Goal: Information Seeking & Learning: Learn about a topic

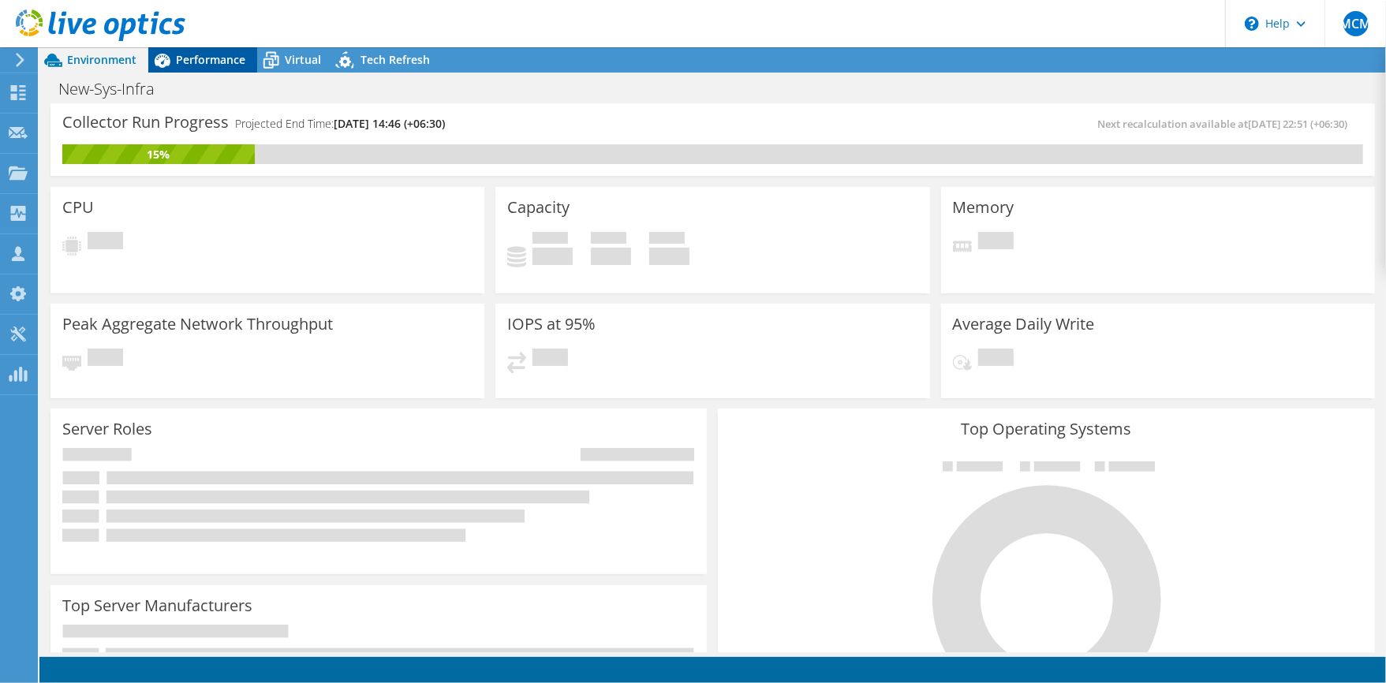
click at [212, 64] on span "Performance" at bounding box center [210, 59] width 69 height 15
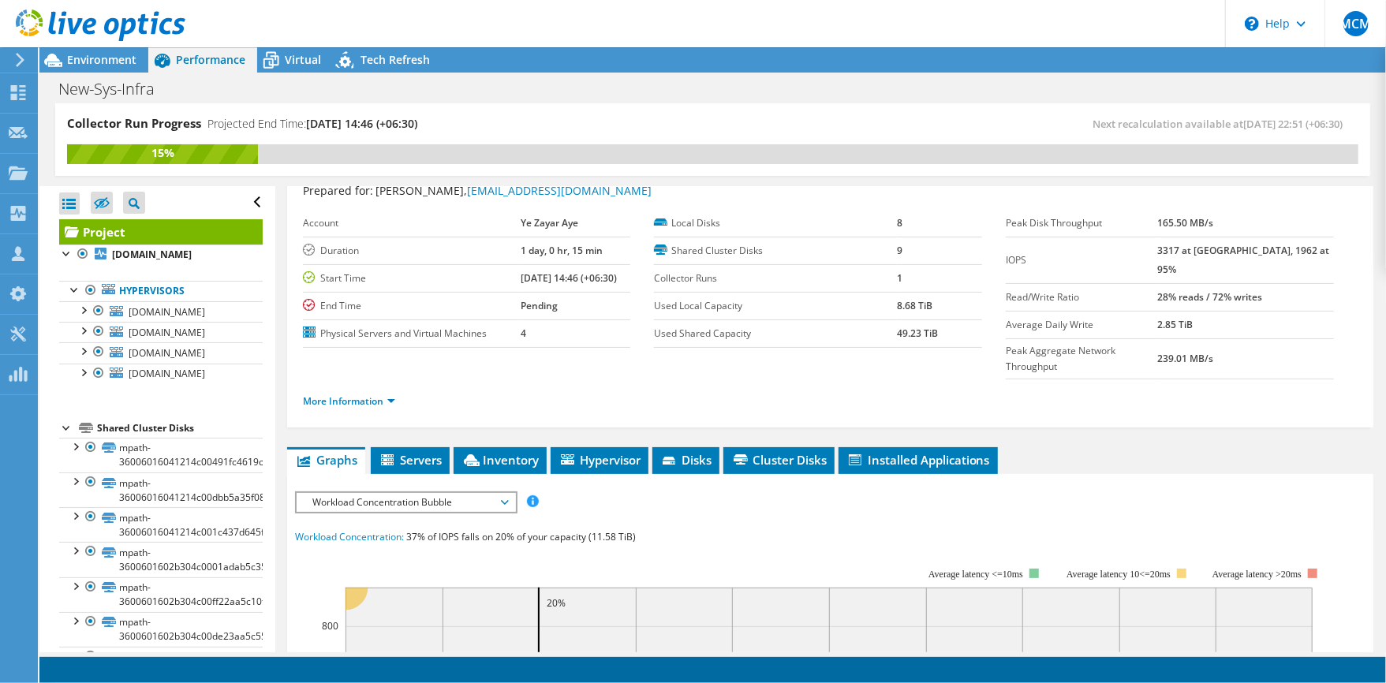
scroll to position [210, 0]
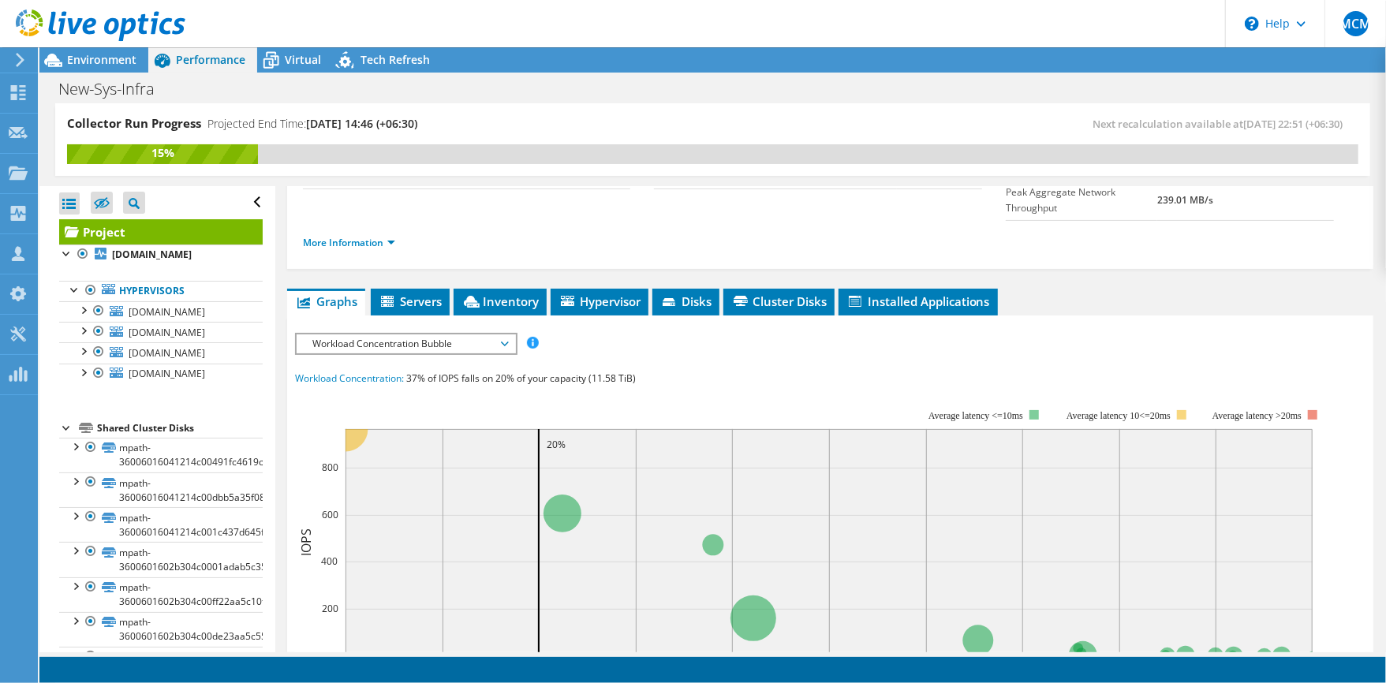
click at [399, 335] on span "Workload Concentration Bubble" at bounding box center [406, 344] width 203 height 19
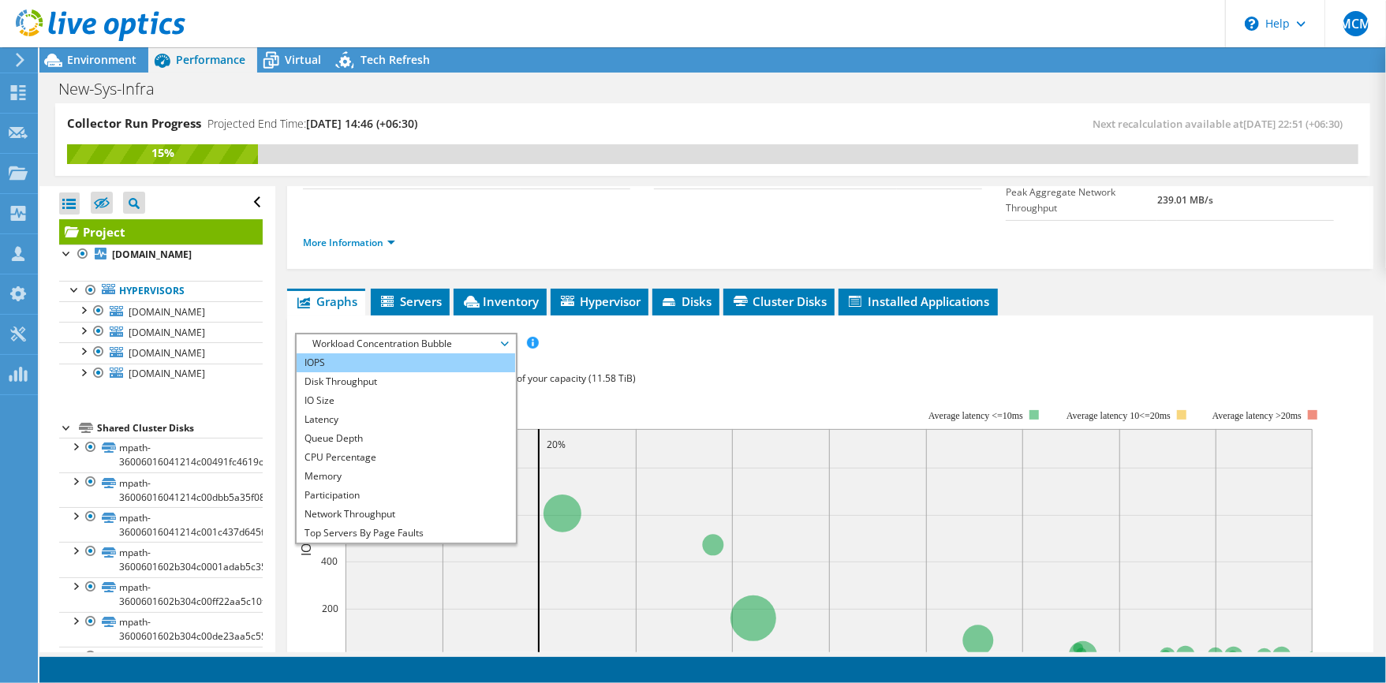
click at [336, 354] on li "IOPS" at bounding box center [406, 363] width 219 height 19
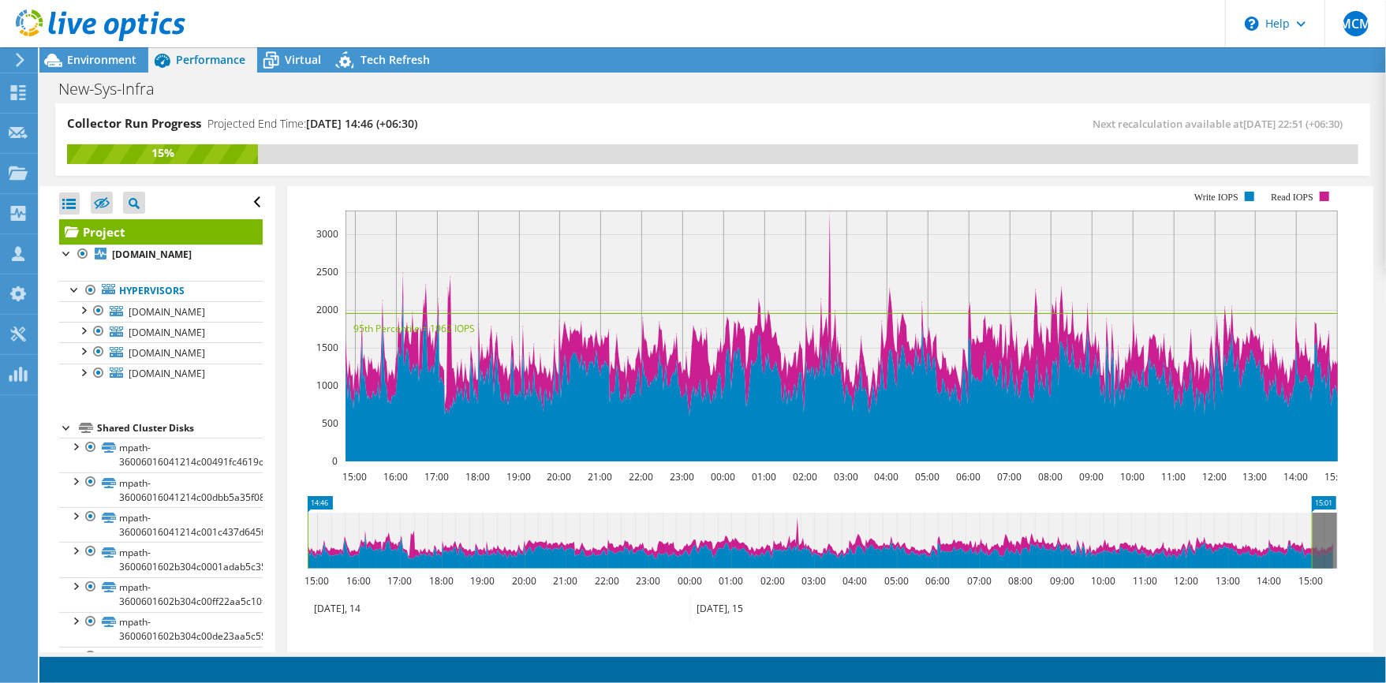
scroll to position [421, 0]
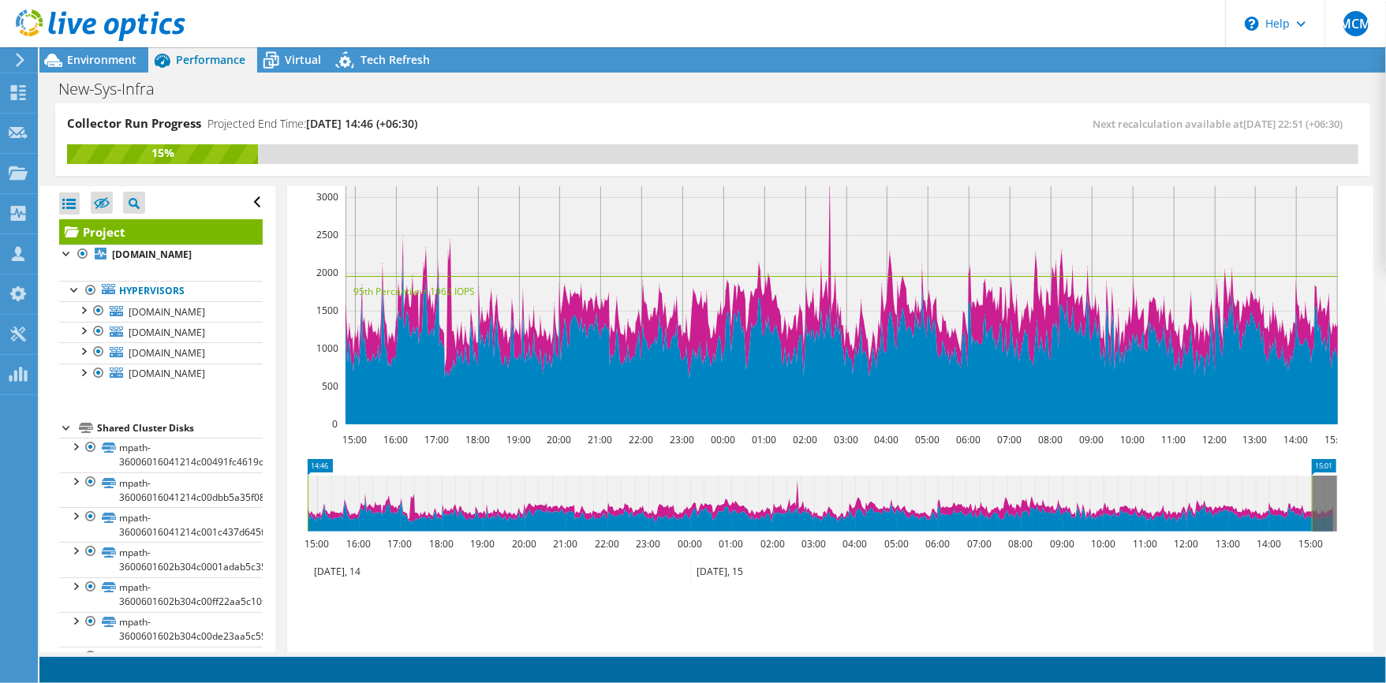
click at [23, 57] on icon at bounding box center [20, 60] width 12 height 14
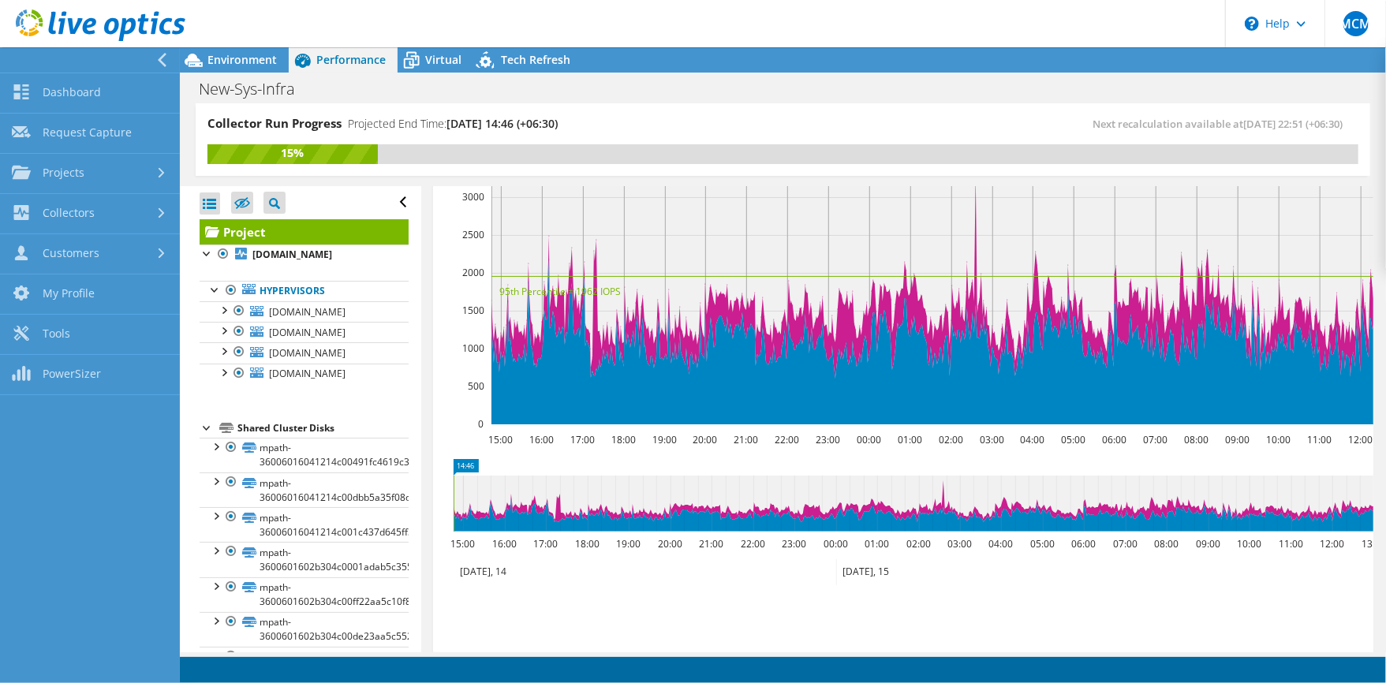
scroll to position [452, 0]
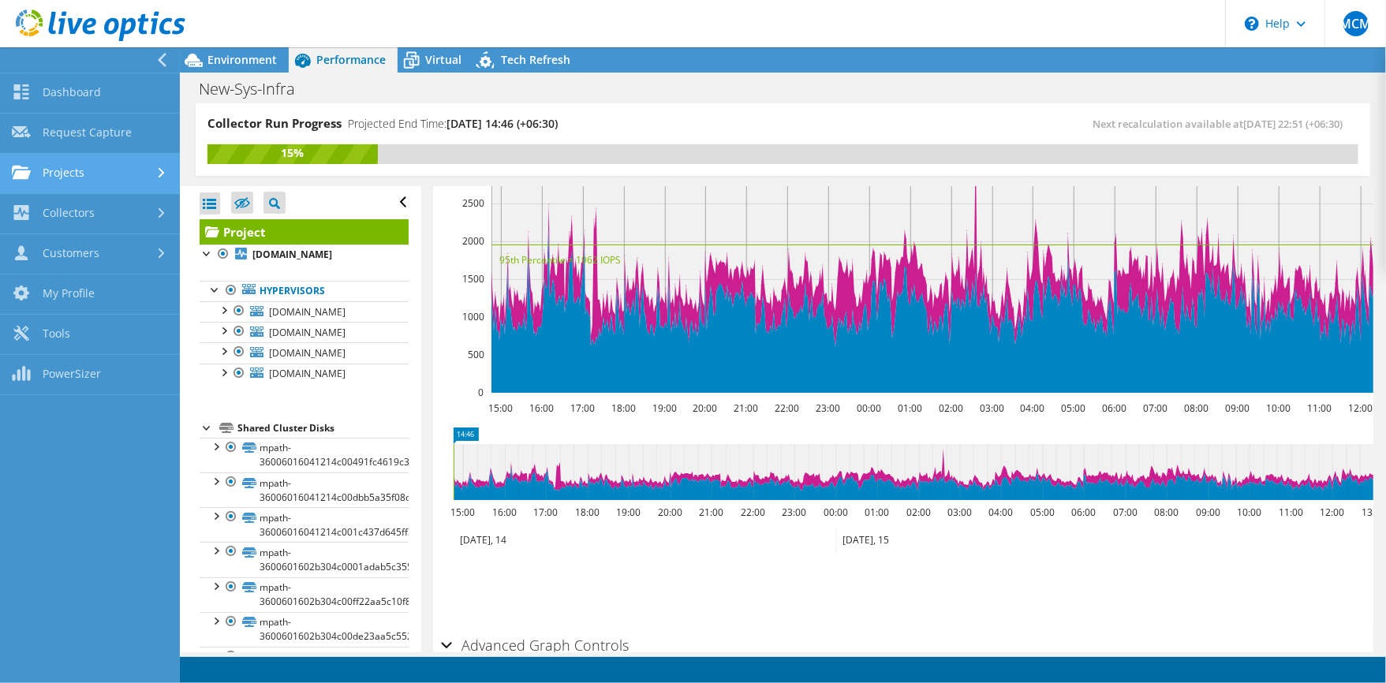
click at [63, 167] on link "Projects" at bounding box center [90, 174] width 180 height 40
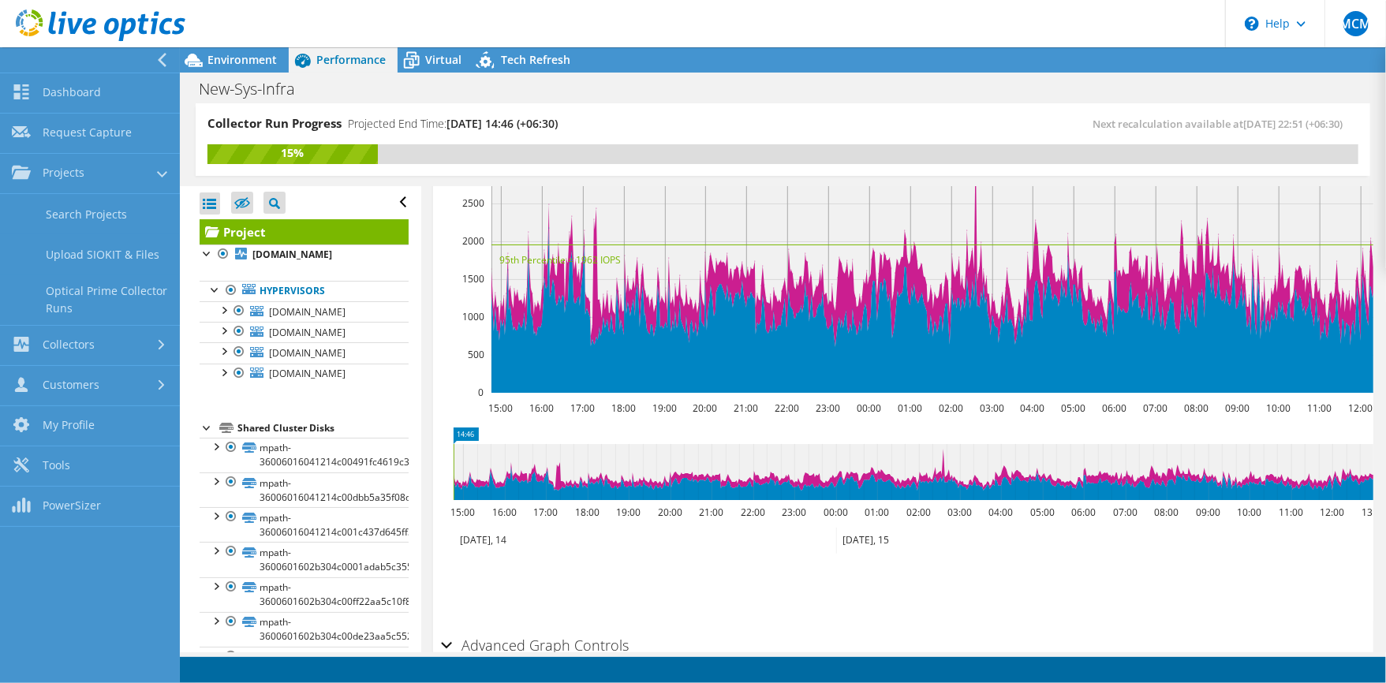
click at [58, 73] on div "Dashboard Request Capture Projects Search Projects Upload SIOKIT & Files Optica…" at bounding box center [90, 300] width 180 height 455
click at [58, 92] on link "Dashboard" at bounding box center [90, 93] width 180 height 40
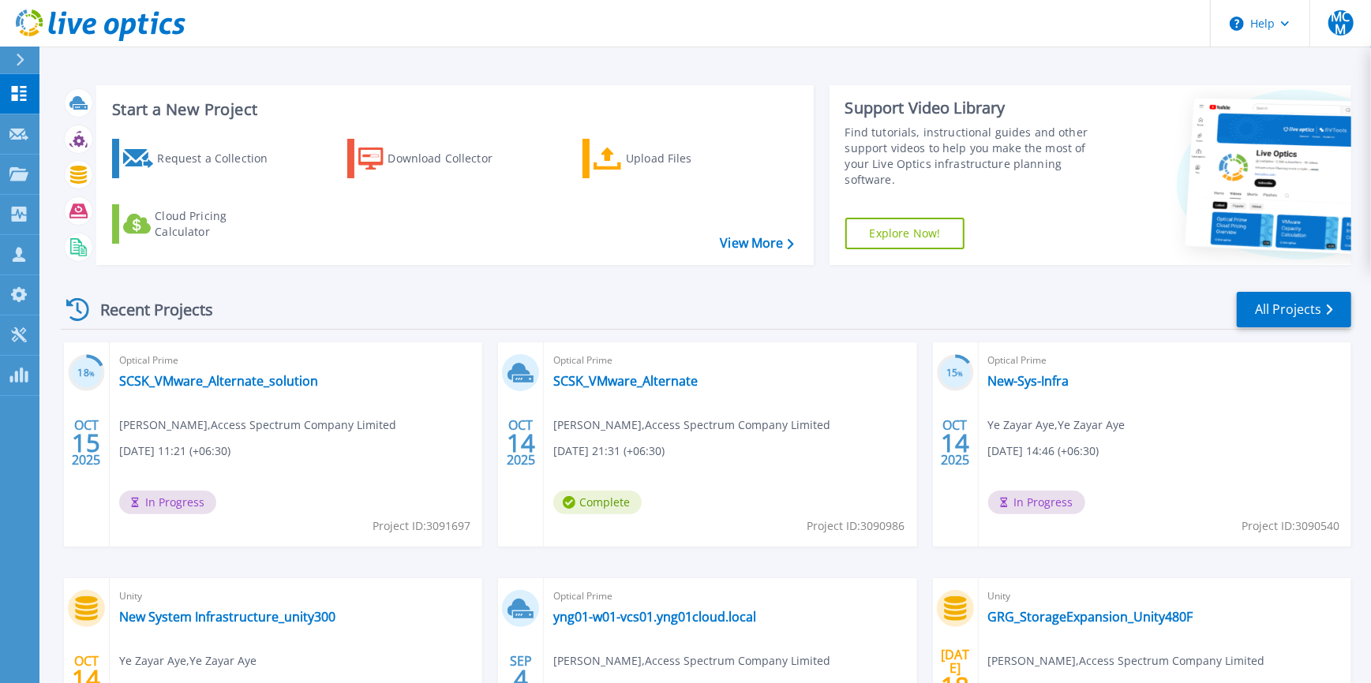
drag, startPoint x: 285, startPoint y: 382, endPoint x: 180, endPoint y: 390, distance: 105.2
click at [178, 395] on div "Optical Prime SCSK_VMware_Alternate_solution Min [PERSON_NAME] , Access Spectru…" at bounding box center [296, 444] width 372 height 204
click at [181, 383] on link "SCSK_VMware_Alternate_solution" at bounding box center [218, 381] width 199 height 16
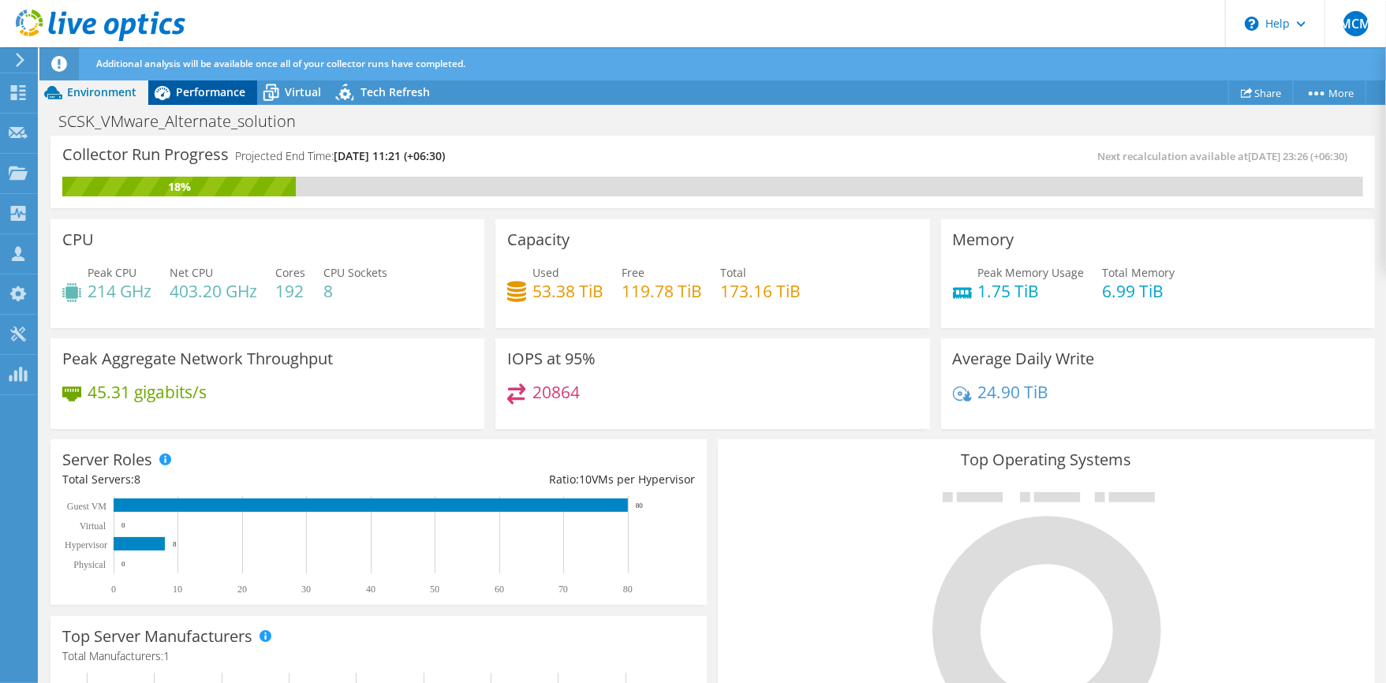
click at [193, 99] on div "Performance" at bounding box center [202, 92] width 109 height 25
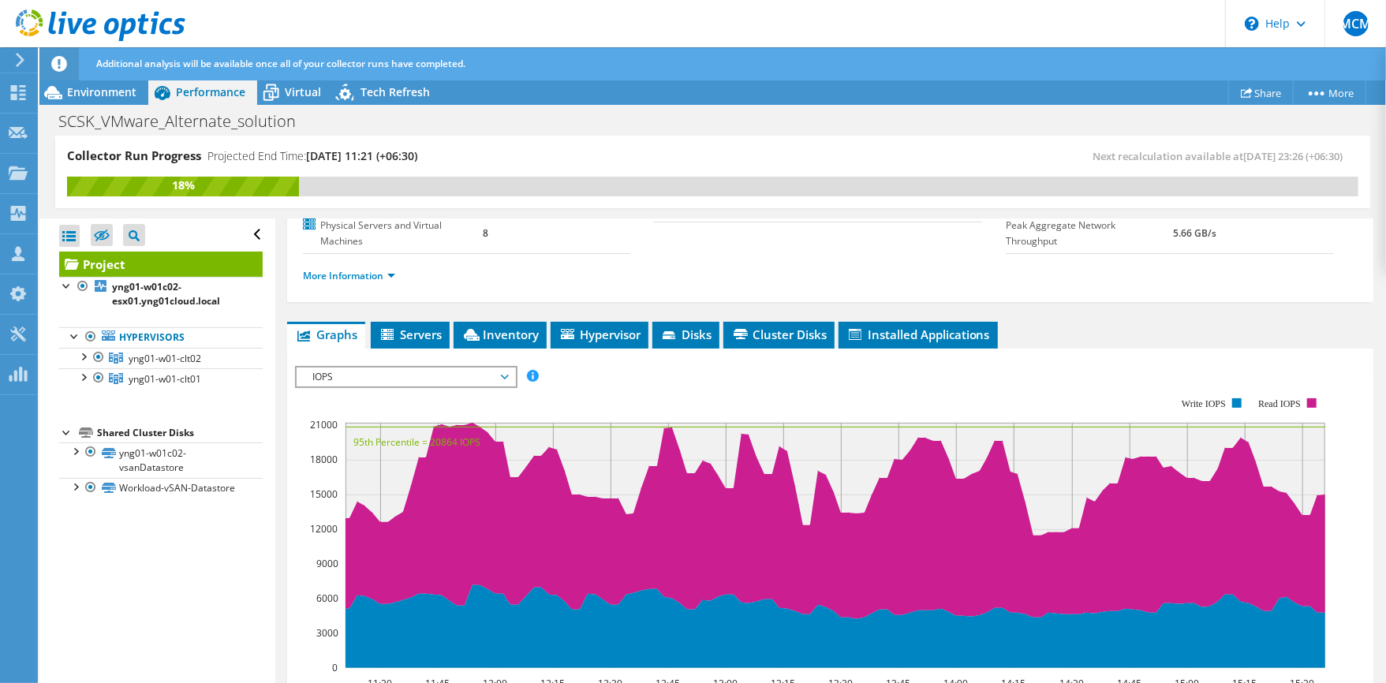
scroll to position [210, 0]
click at [163, 357] on span "yng01-w01-clt02" at bounding box center [165, 358] width 73 height 13
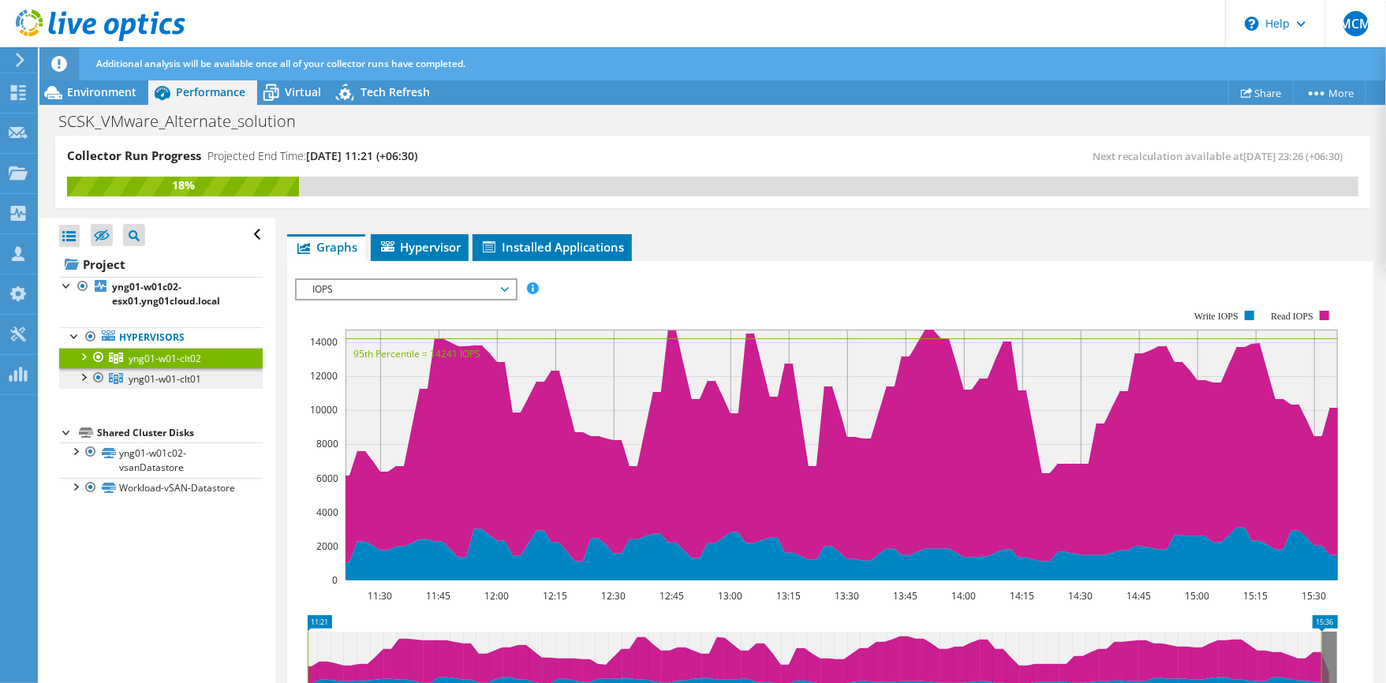
click at [159, 377] on span "yng01-w01-clt01" at bounding box center [165, 378] width 73 height 13
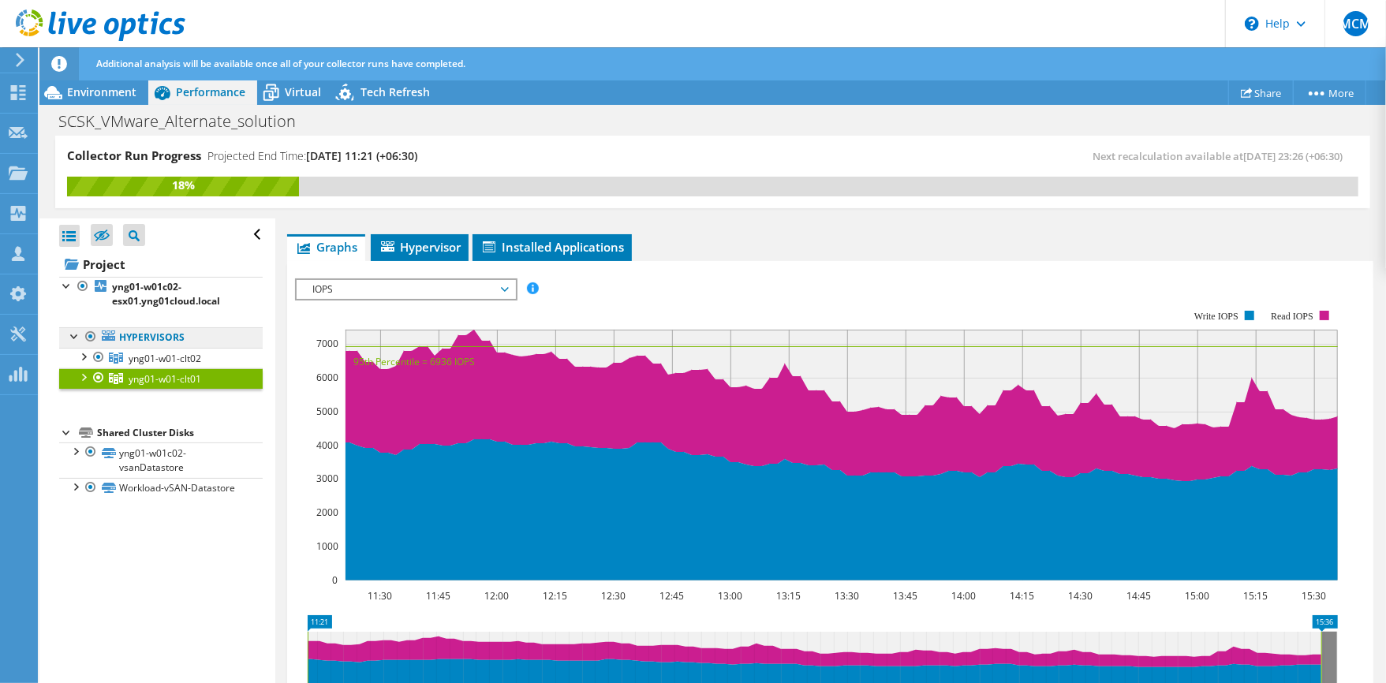
click at [164, 339] on link "Hypervisors" at bounding box center [161, 337] width 204 height 21
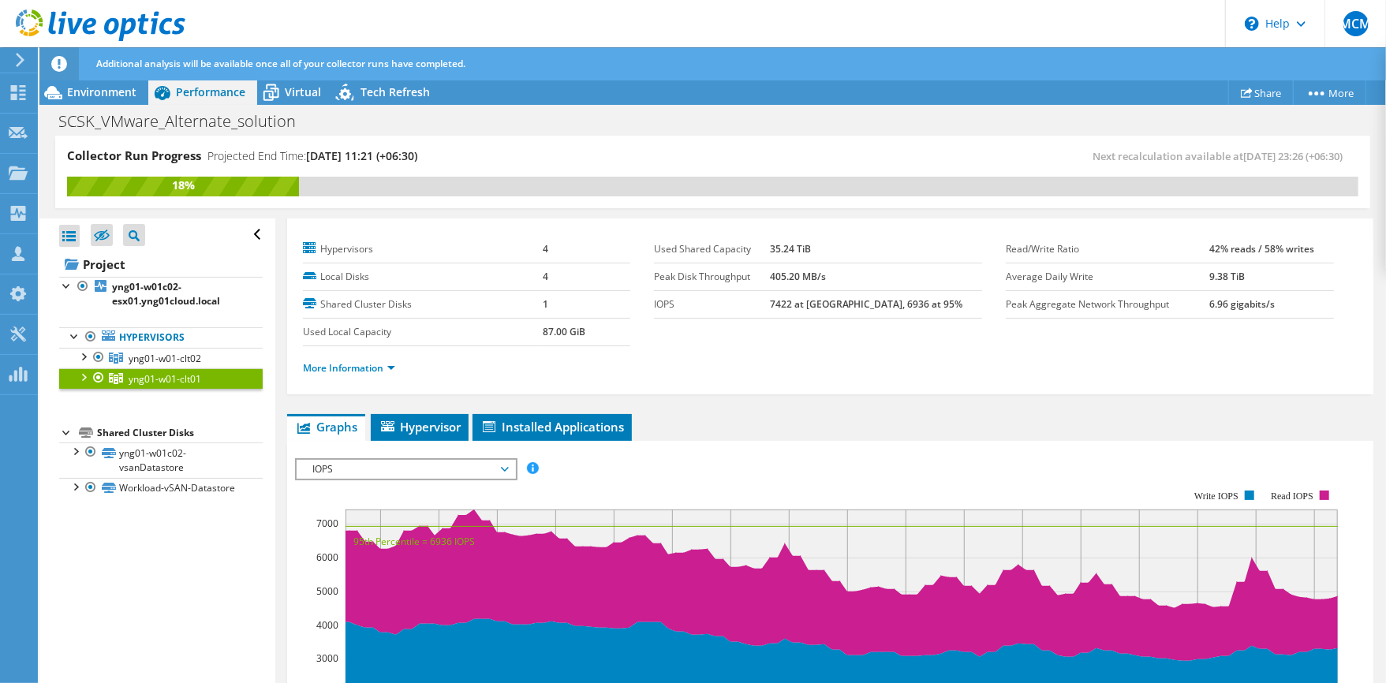
scroll to position [0, 0]
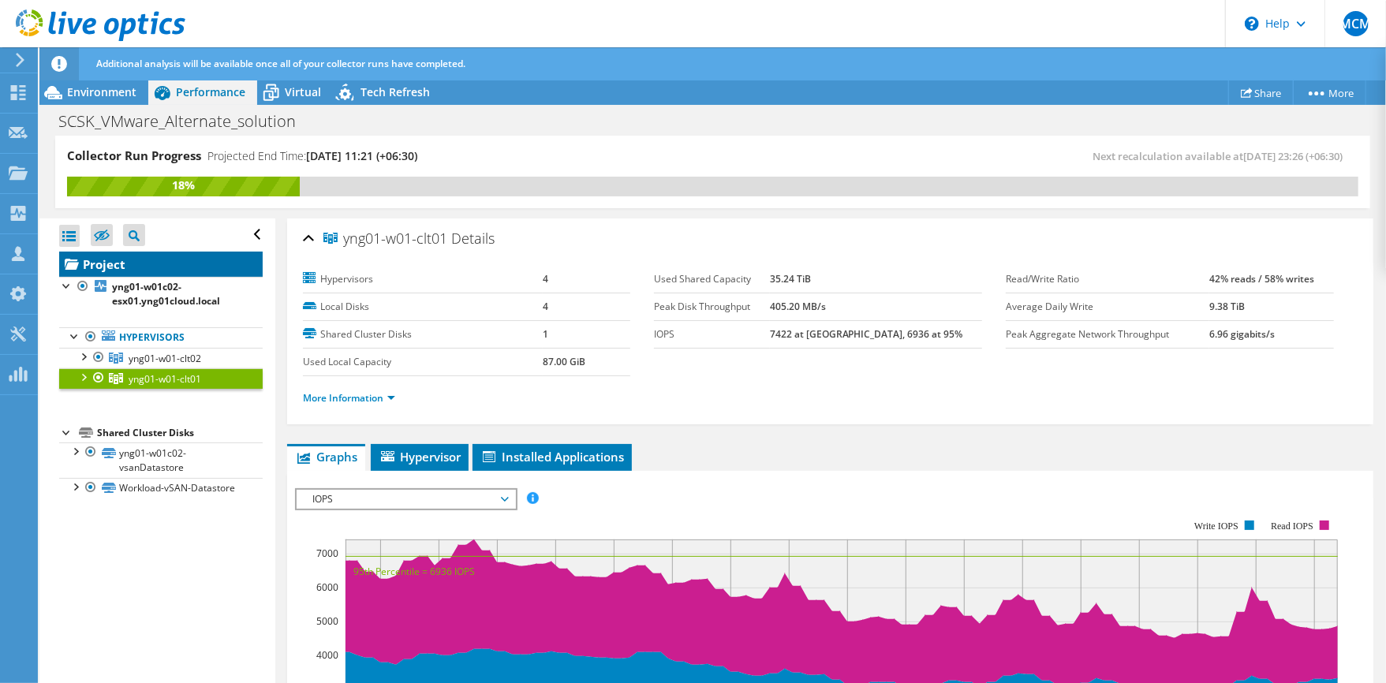
click at [115, 264] on link "Project" at bounding box center [161, 264] width 204 height 25
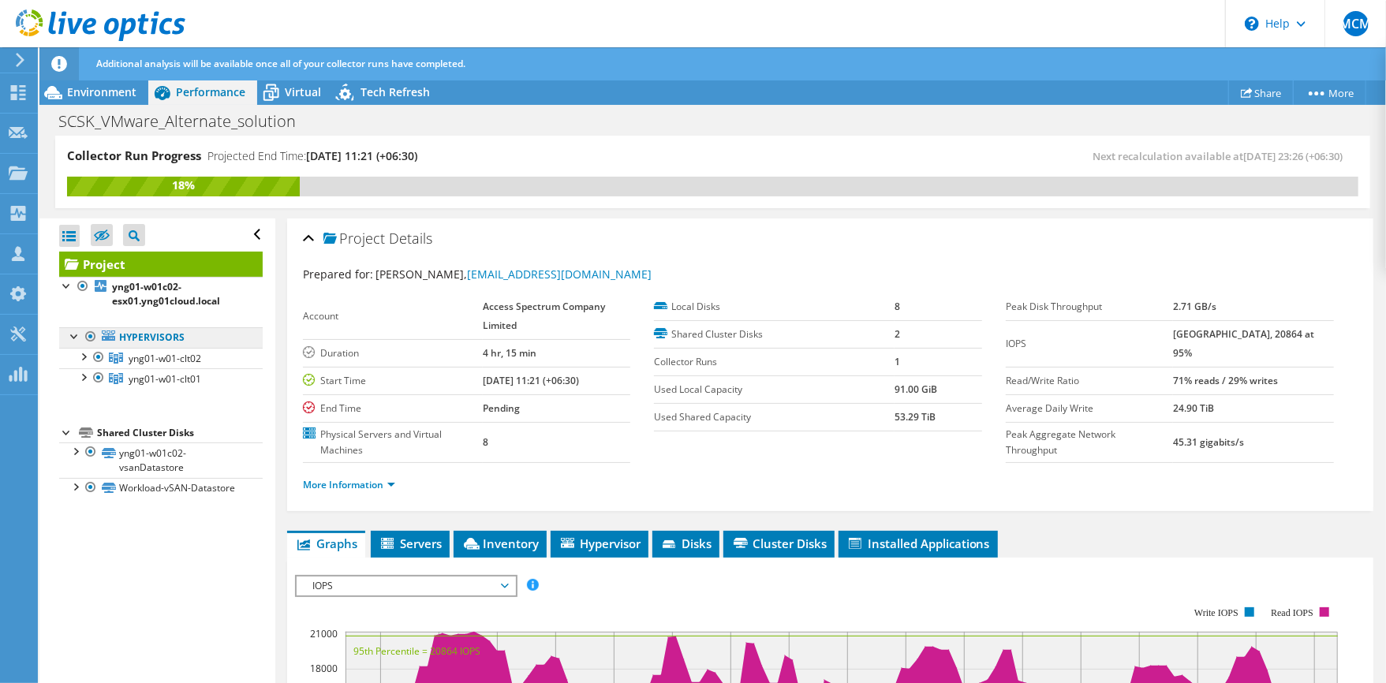
click at [168, 344] on link "Hypervisors" at bounding box center [161, 337] width 204 height 21
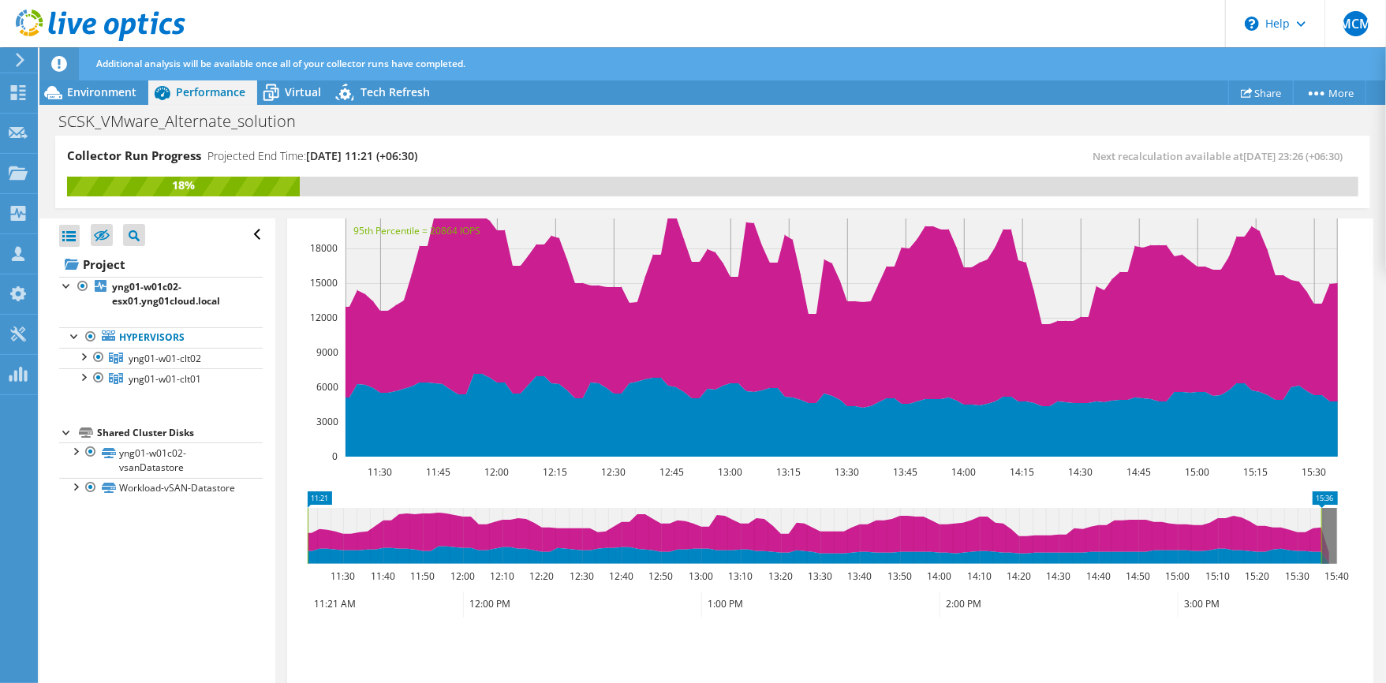
scroll to position [316, 0]
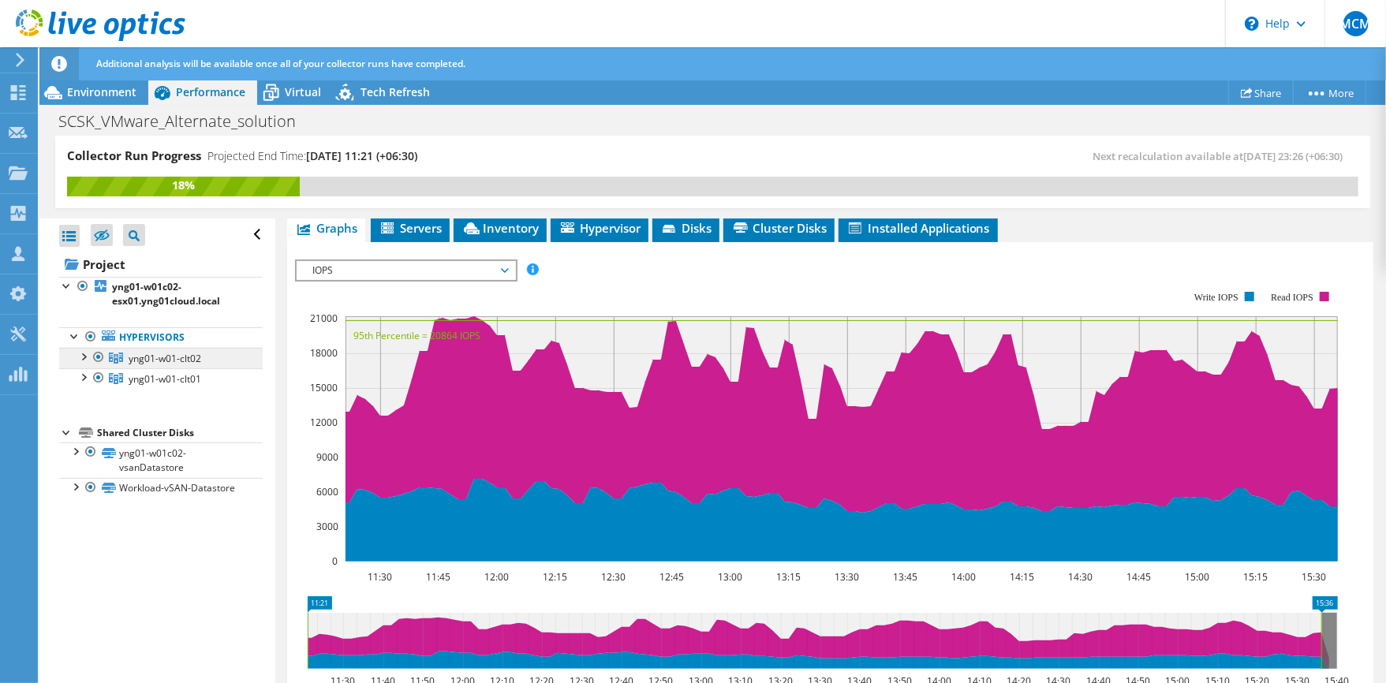
click at [170, 357] on span "yng01-w01-clt02" at bounding box center [165, 358] width 73 height 13
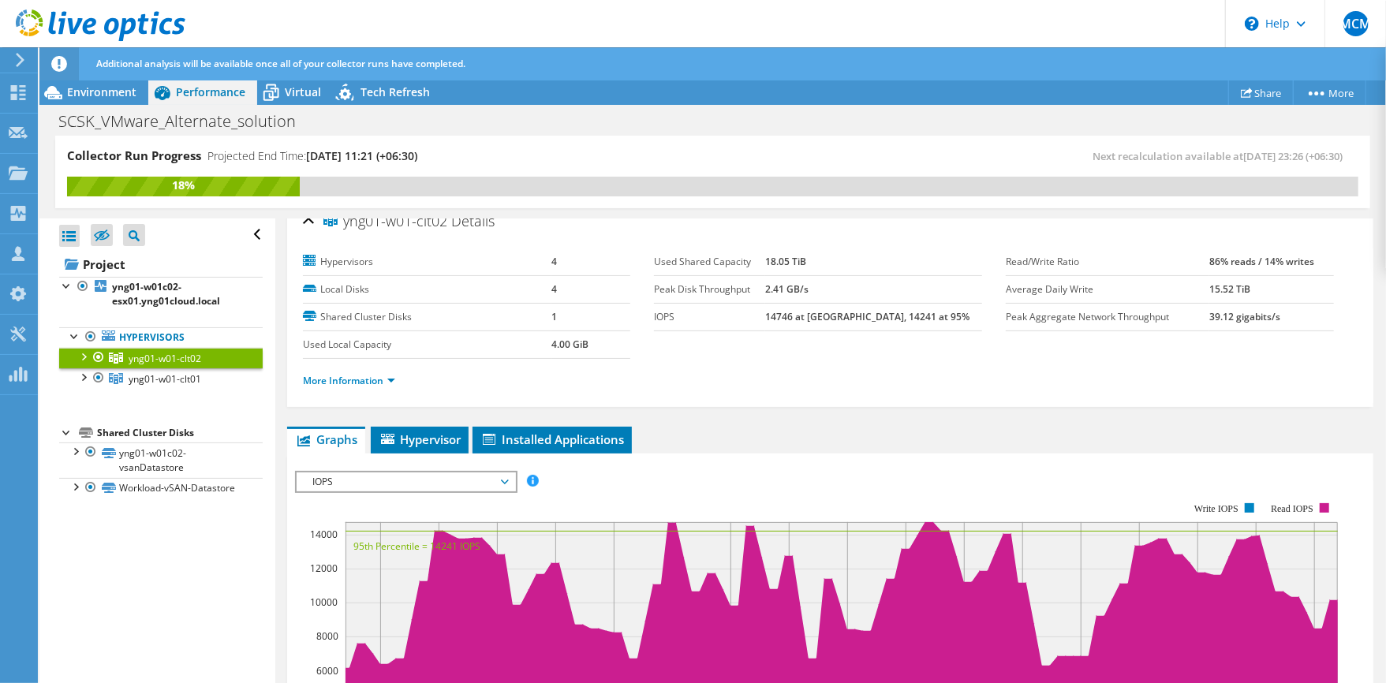
scroll to position [0, 0]
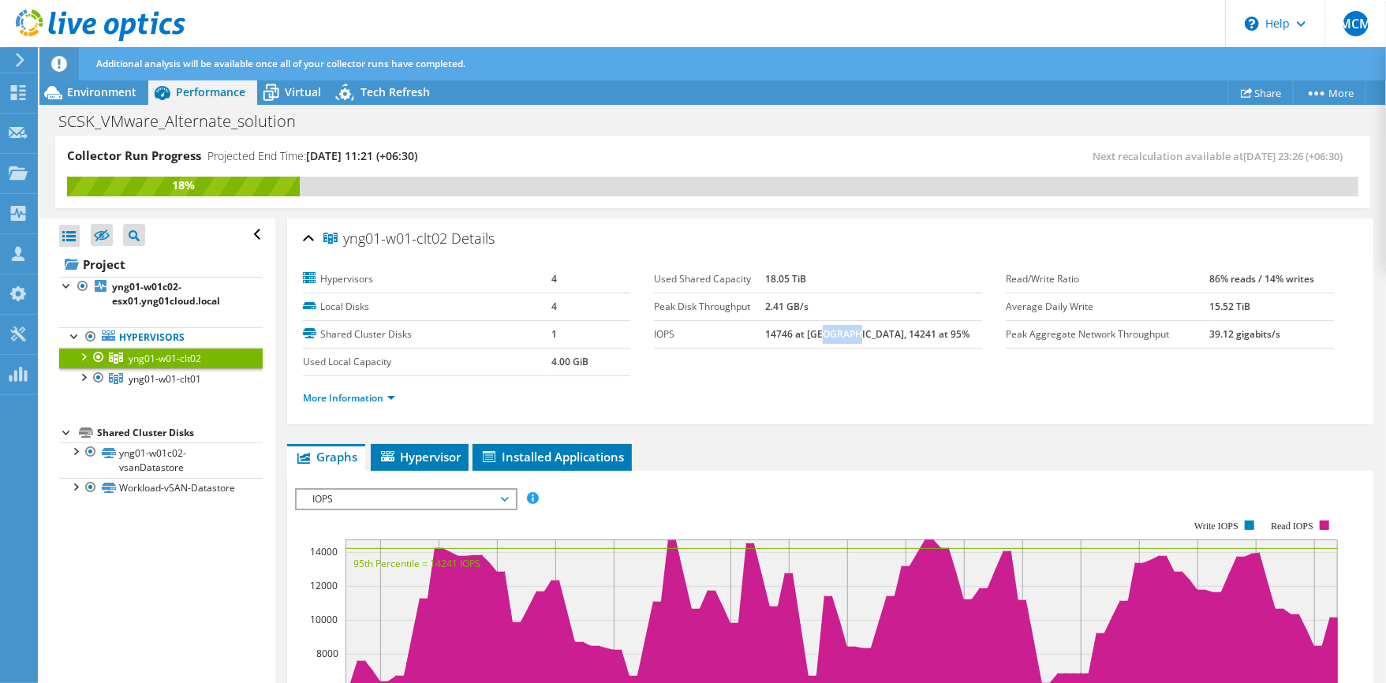
drag, startPoint x: 881, startPoint y: 335, endPoint x: 851, endPoint y: 339, distance: 30.2
click at [853, 336] on b "14746 at Peak, 14241 at 95%" at bounding box center [867, 333] width 204 height 13
click at [1159, 376] on div "More Information" at bounding box center [830, 398] width 1055 height 44
click at [159, 383] on span "yng01-w01-clt01" at bounding box center [165, 378] width 73 height 13
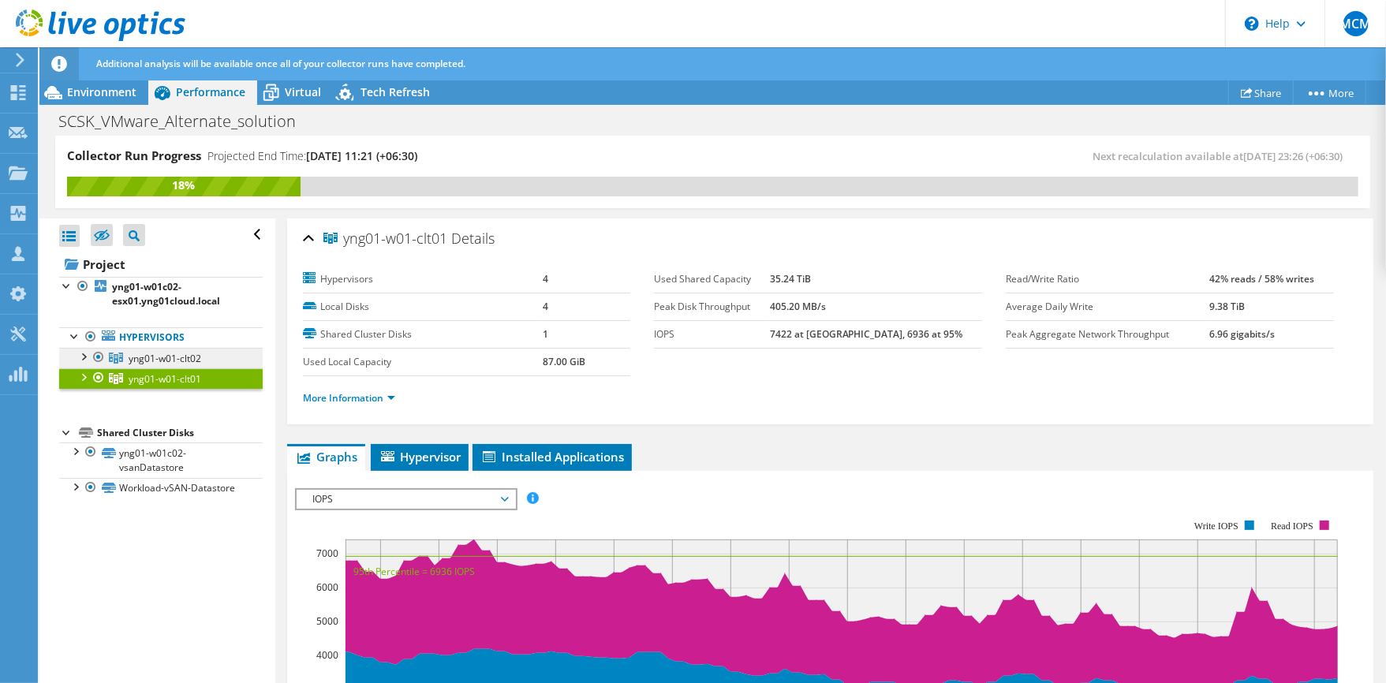
click at [165, 360] on span "yng01-w01-clt02" at bounding box center [165, 358] width 73 height 13
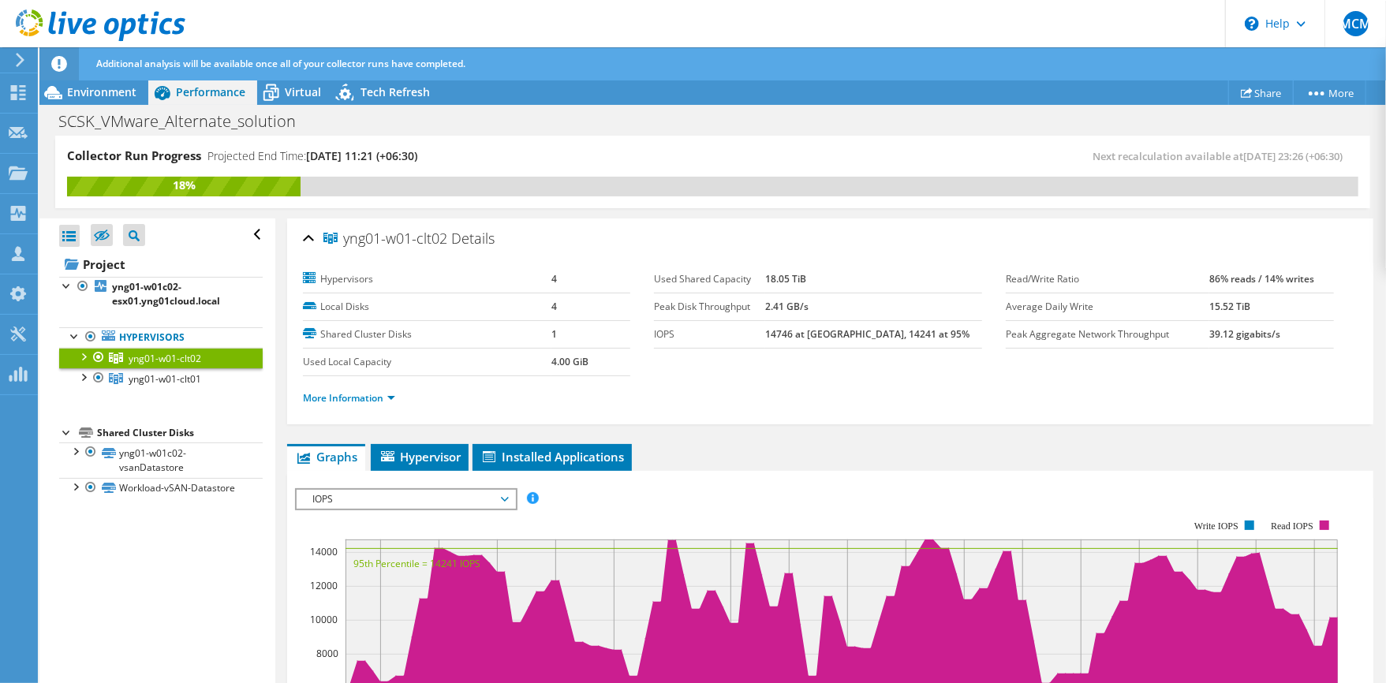
click at [446, 511] on rect at bounding box center [816, 656] width 1043 height 316
click at [446, 500] on span "IOPS" at bounding box center [406, 499] width 203 height 19
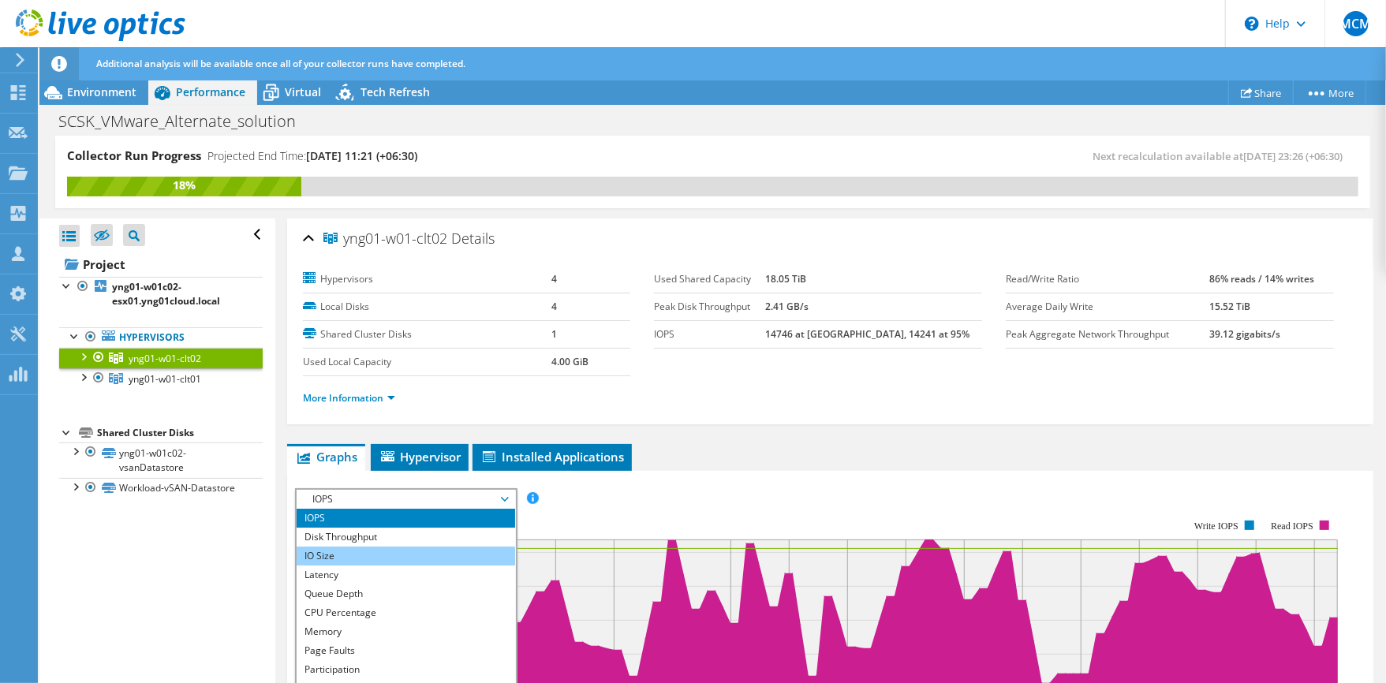
click at [332, 553] on li "IO Size" at bounding box center [406, 556] width 219 height 19
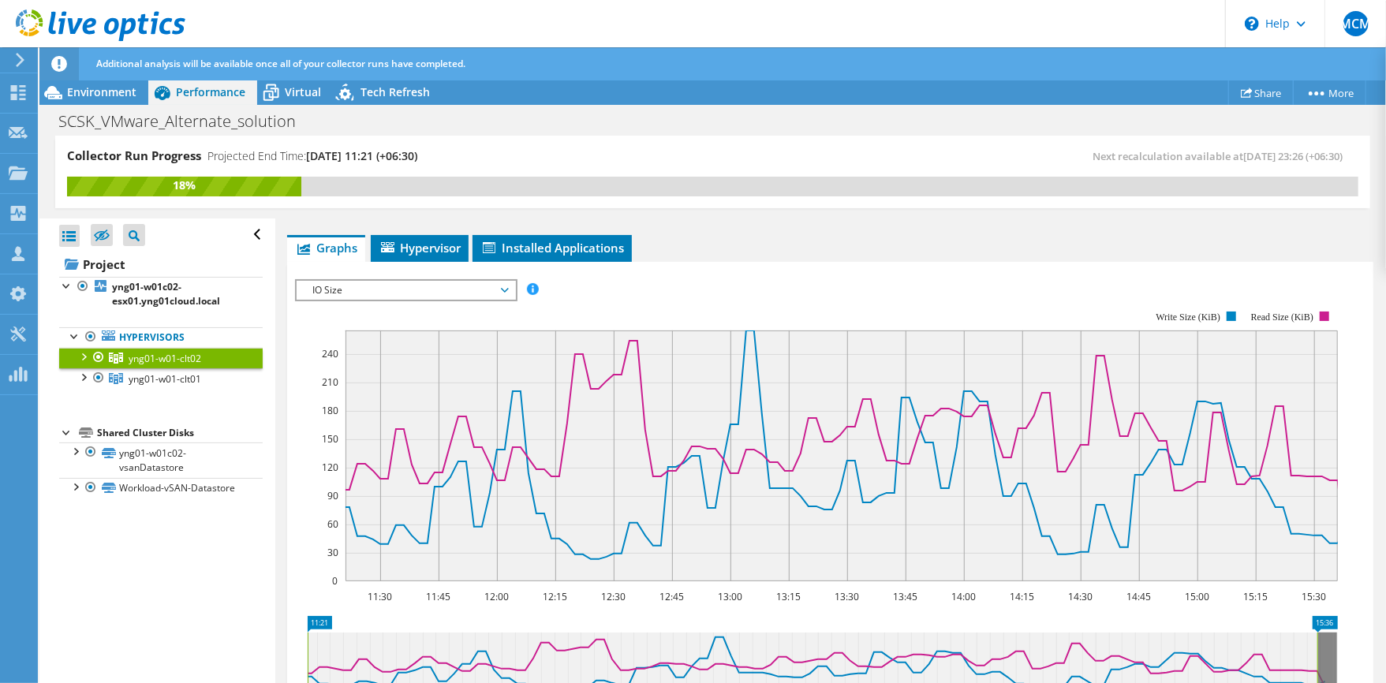
scroll to position [210, 0]
click at [410, 294] on span "IO Size" at bounding box center [406, 289] width 203 height 19
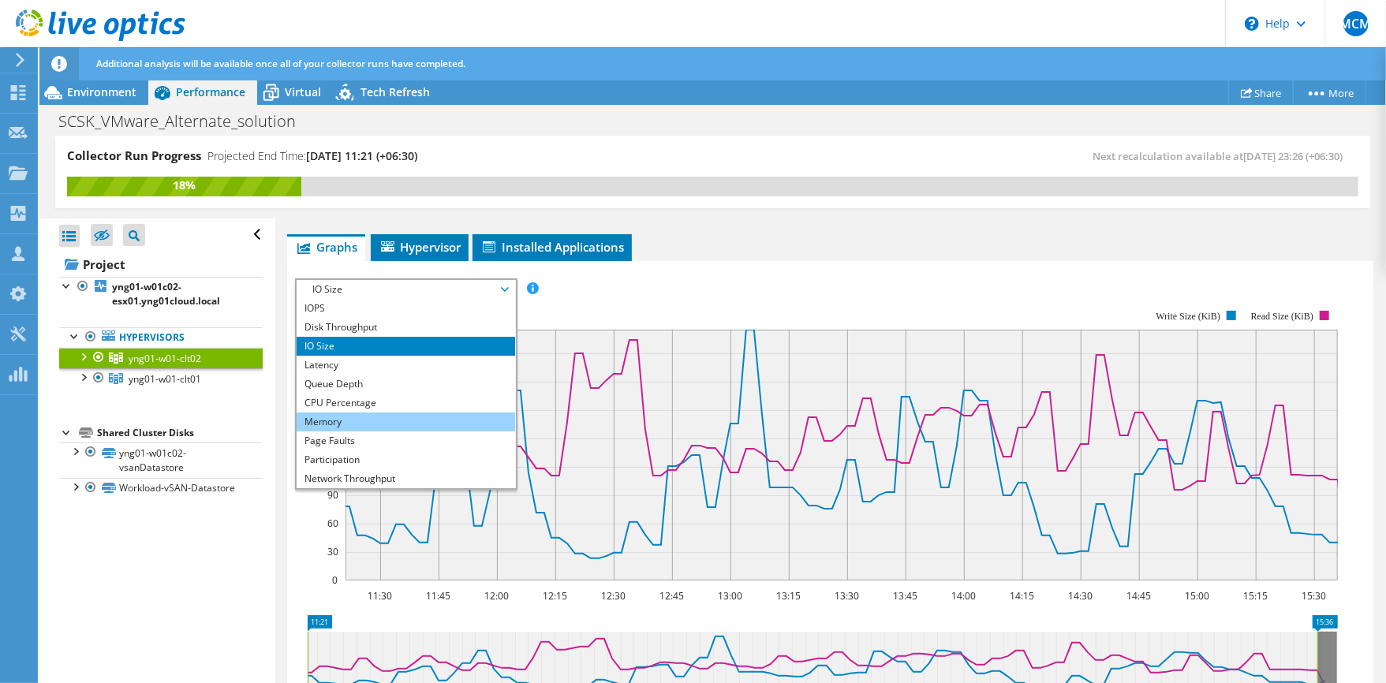
click at [345, 417] on li "Memory" at bounding box center [406, 422] width 219 height 19
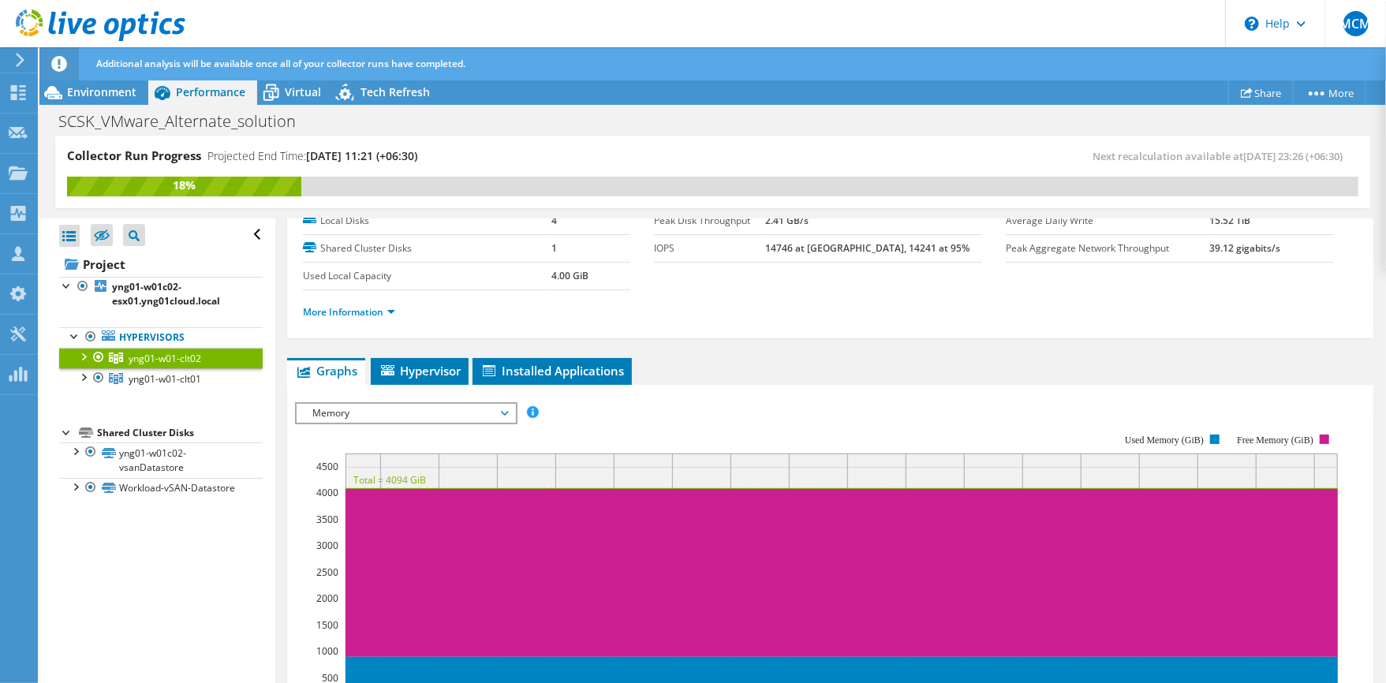
scroll to position [105, 0]
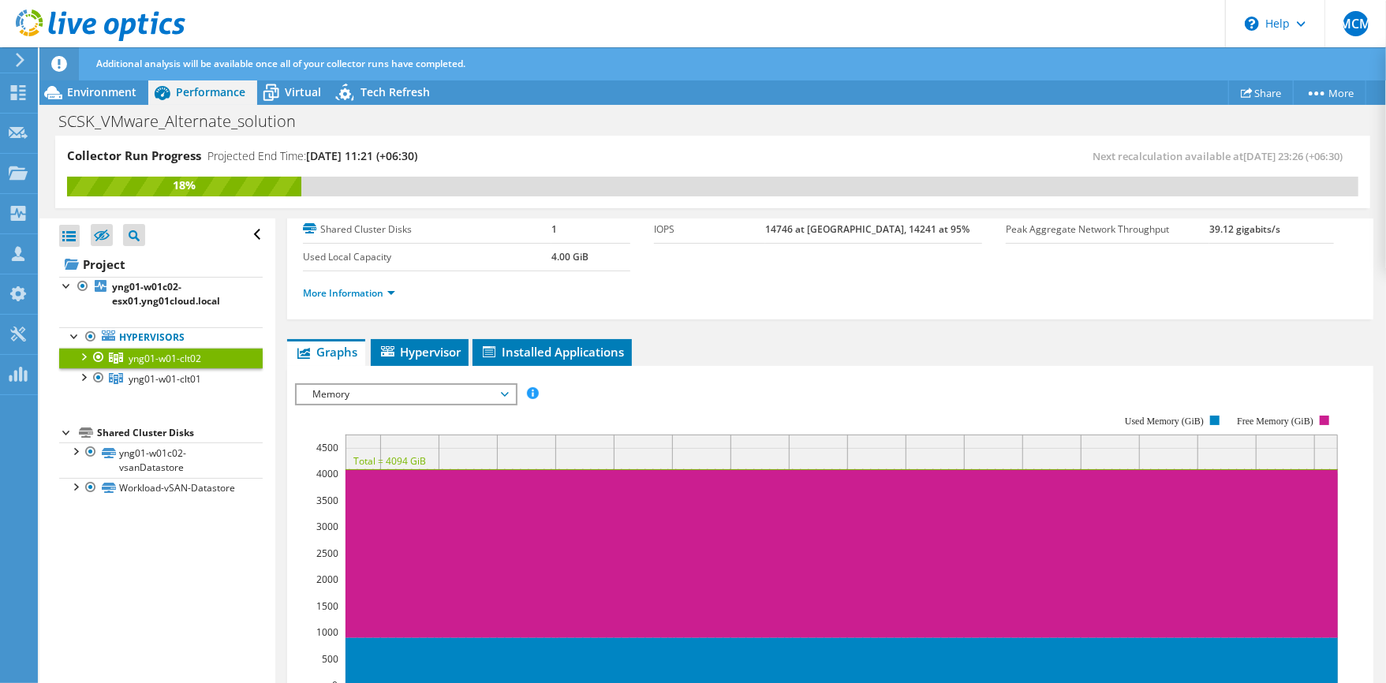
click at [488, 398] on span "Memory" at bounding box center [406, 394] width 203 height 19
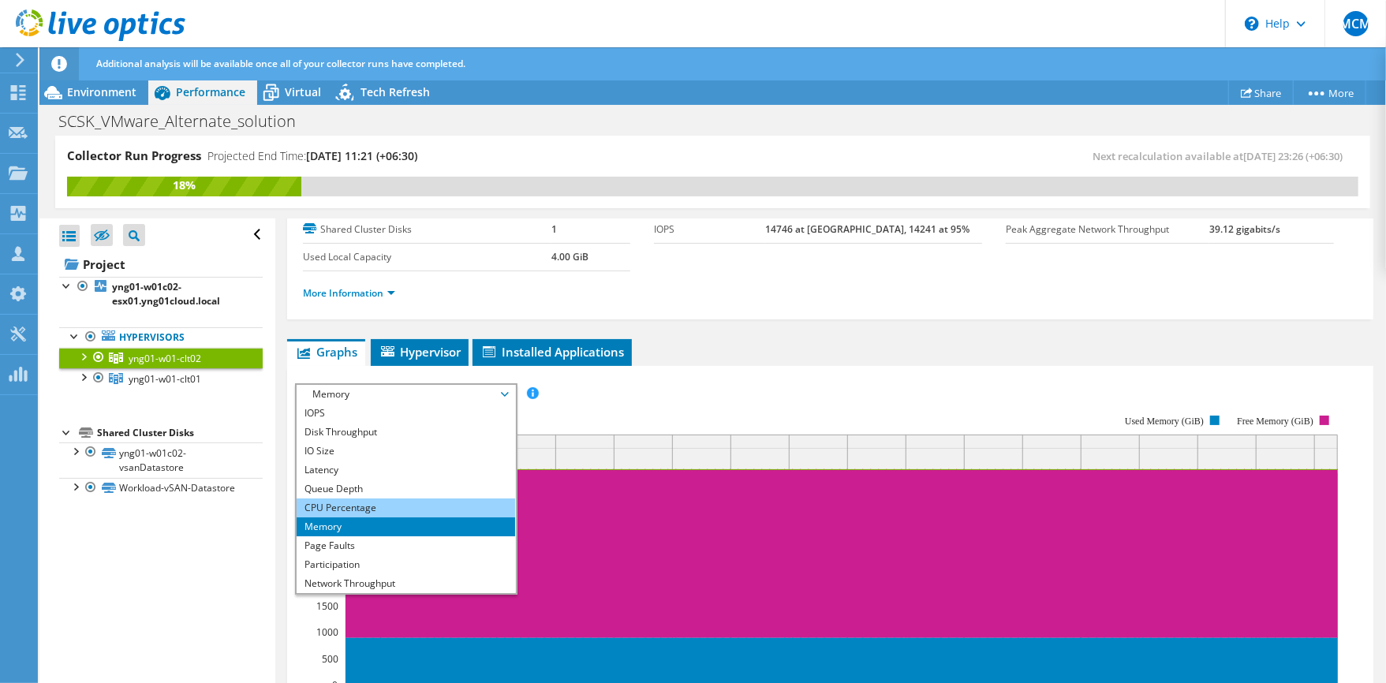
click at [331, 508] on li "CPU Percentage" at bounding box center [406, 508] width 219 height 19
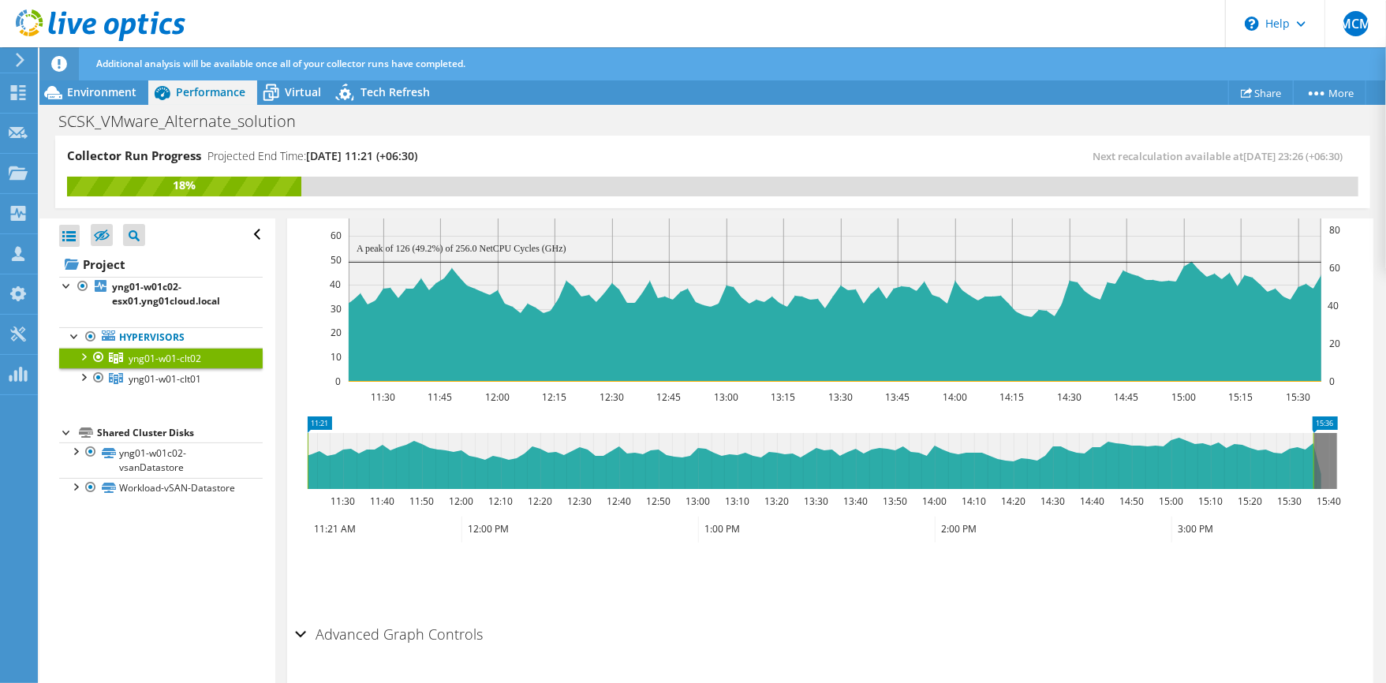
scroll to position [210, 0]
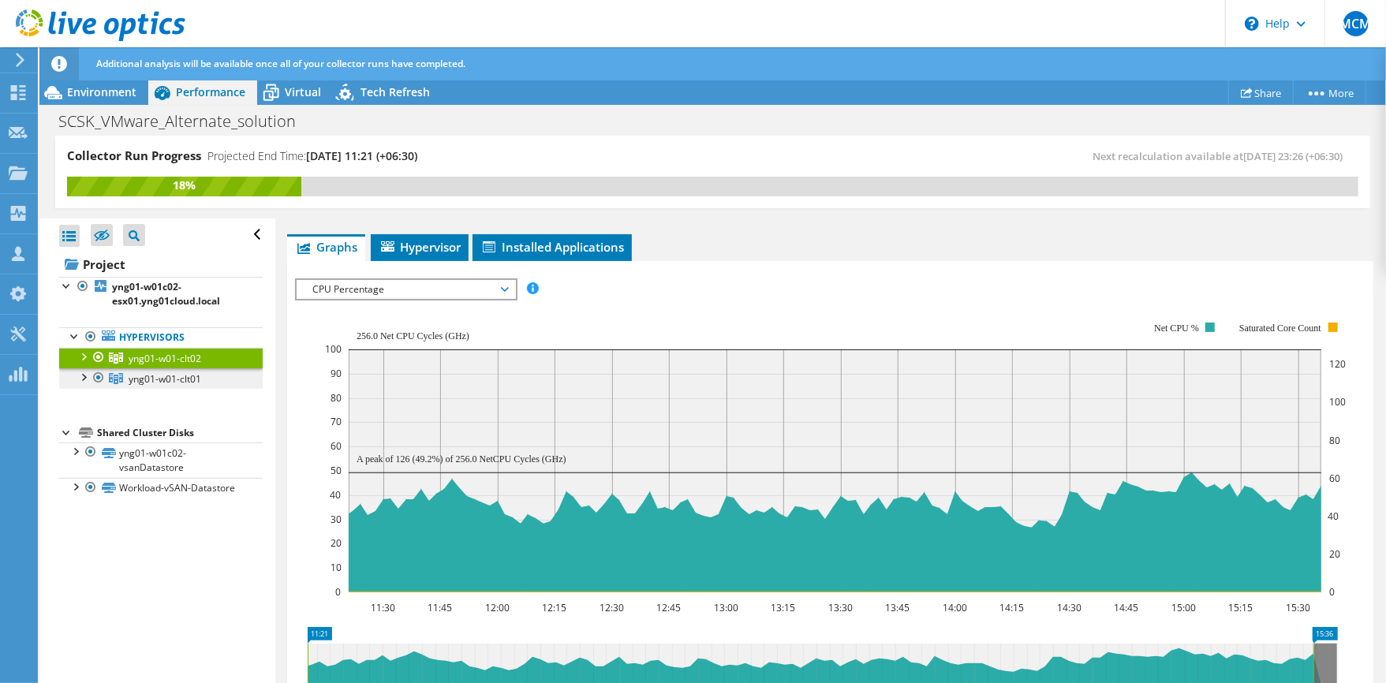
click at [177, 377] on span "yng01-w01-clt01" at bounding box center [165, 378] width 73 height 13
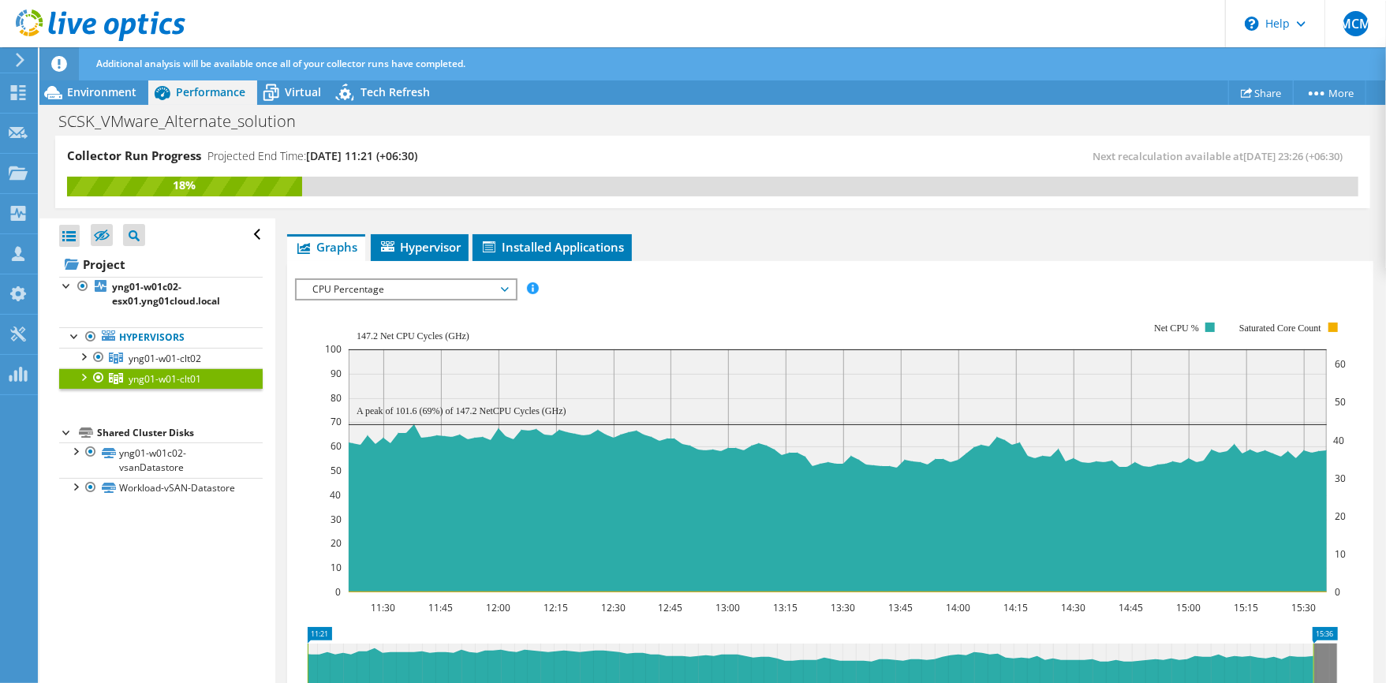
click at [177, 377] on span "yng01-w01-clt01" at bounding box center [165, 378] width 73 height 13
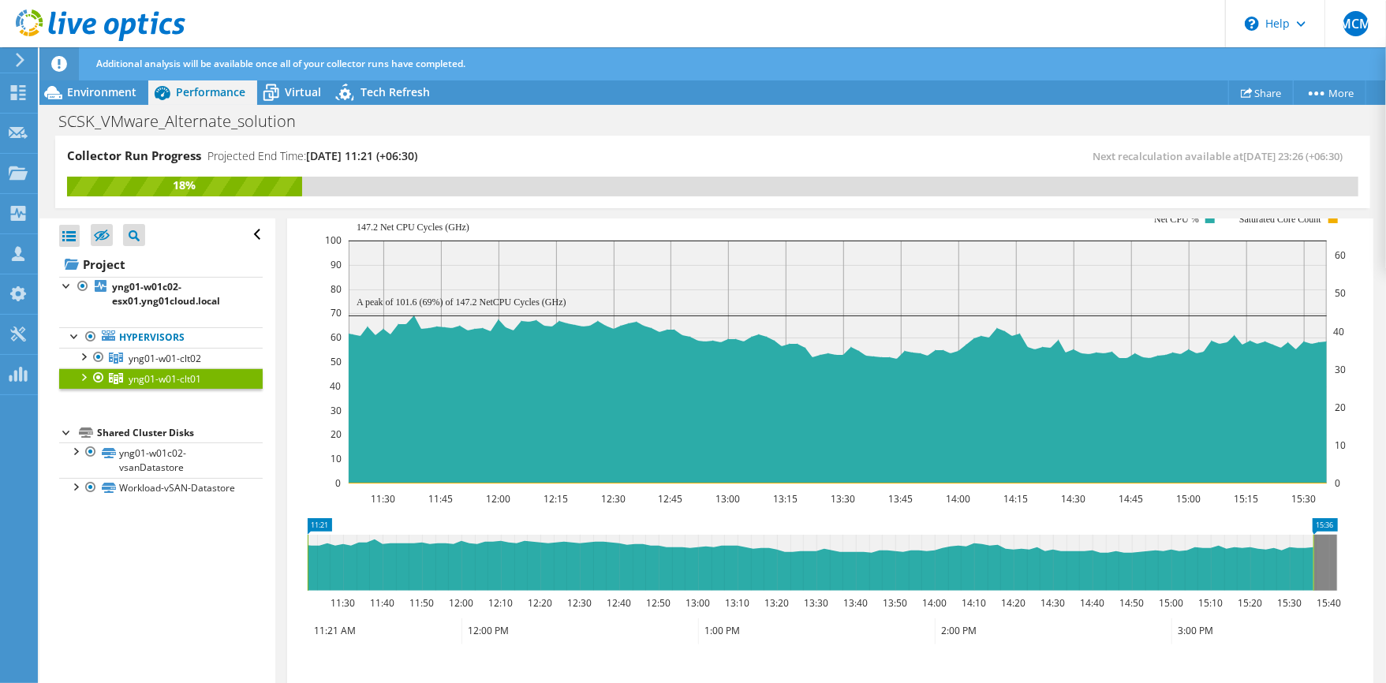
scroll to position [253, 0]
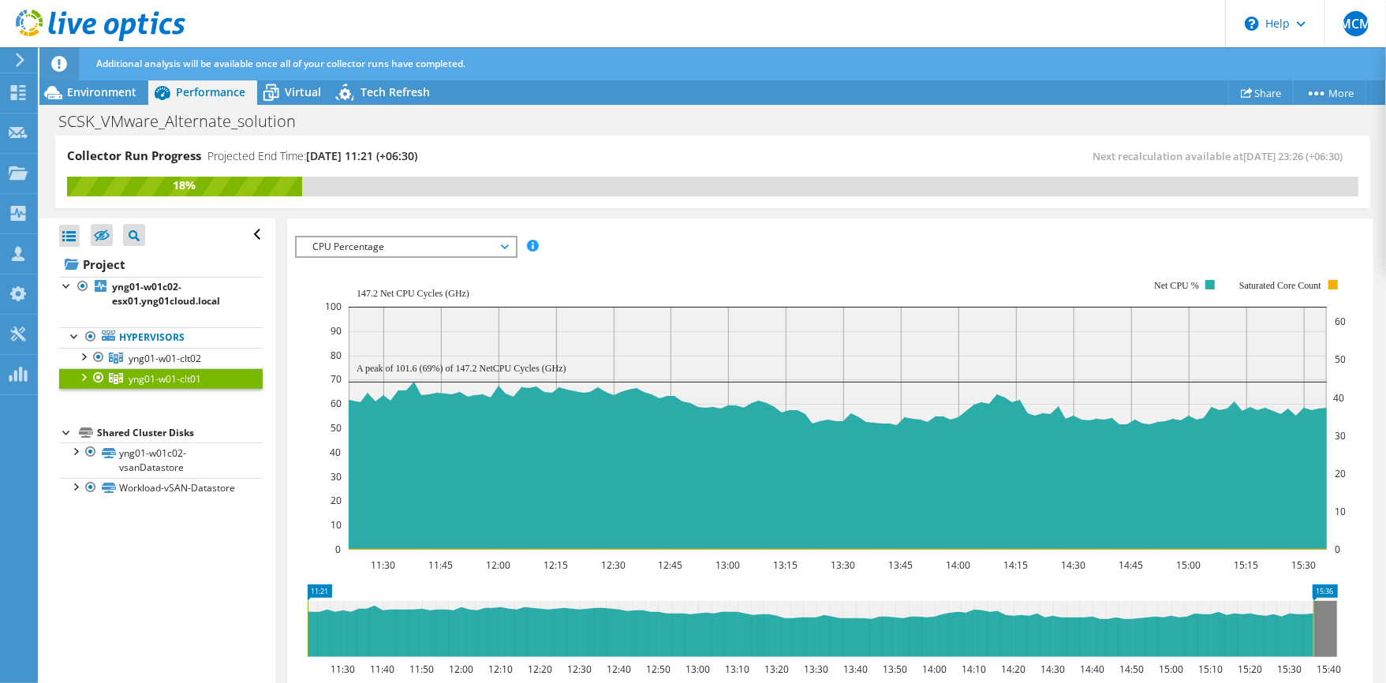
click at [360, 247] on span "CPU Percentage" at bounding box center [406, 247] width 203 height 19
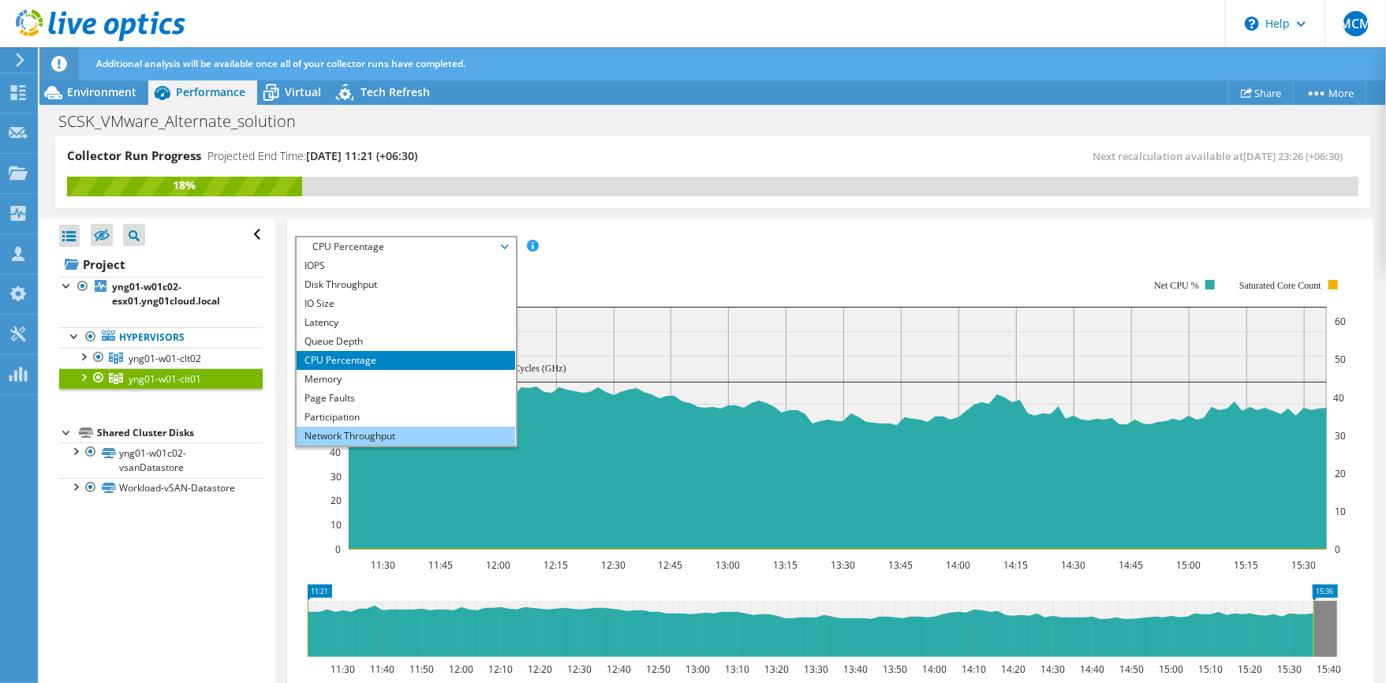
click at [329, 437] on li "Network Throughput" at bounding box center [406, 436] width 219 height 19
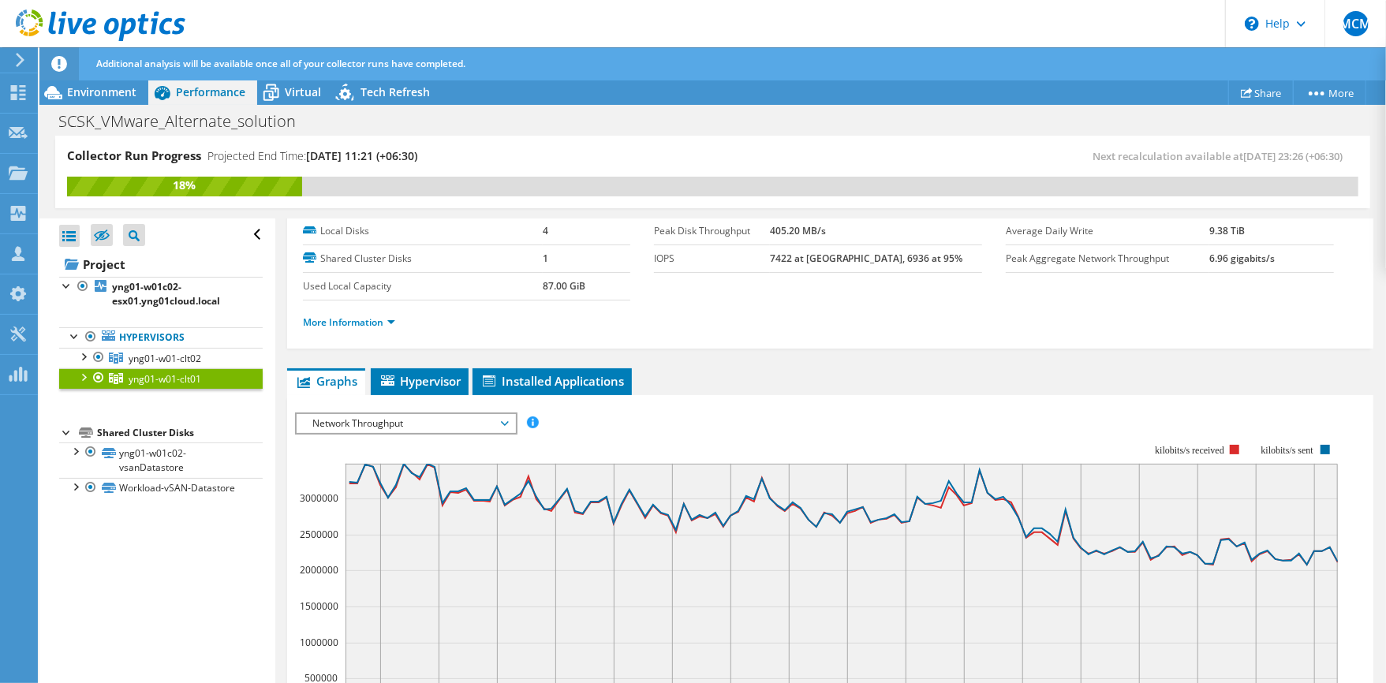
scroll to position [0, 0]
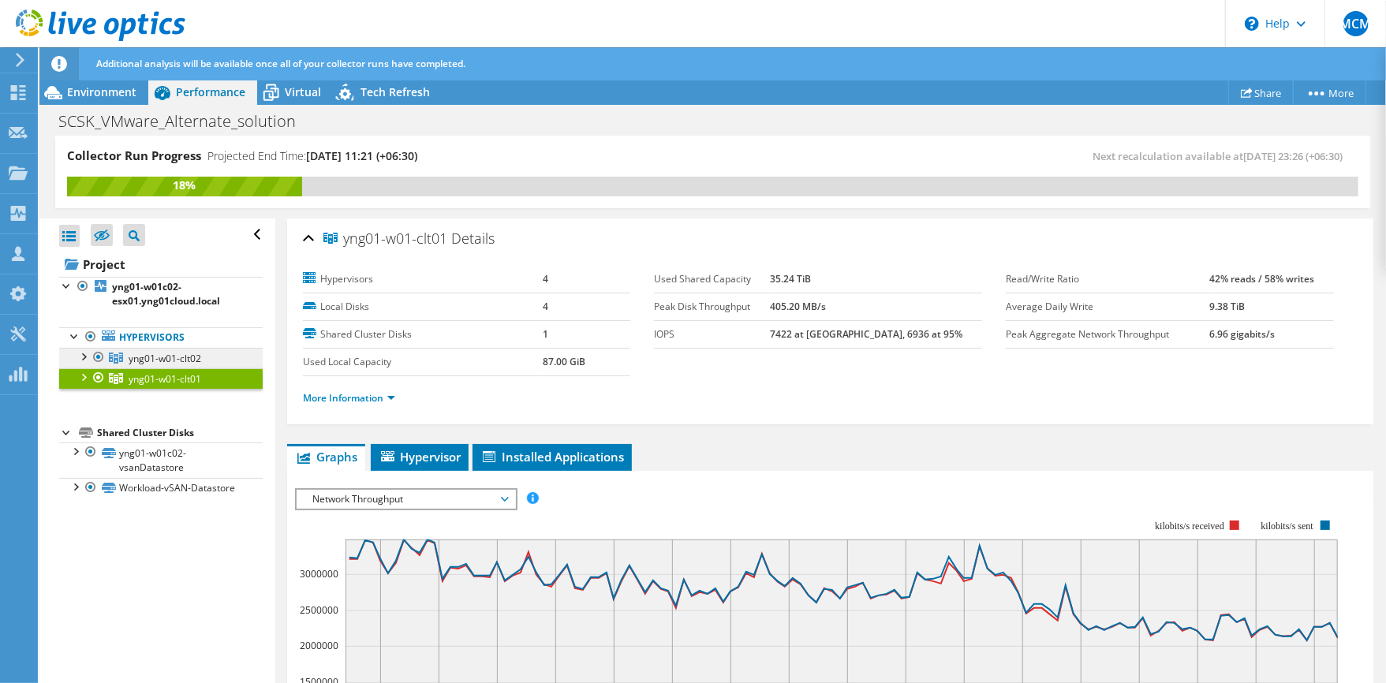
click at [121, 361] on icon at bounding box center [116, 358] width 14 height 11
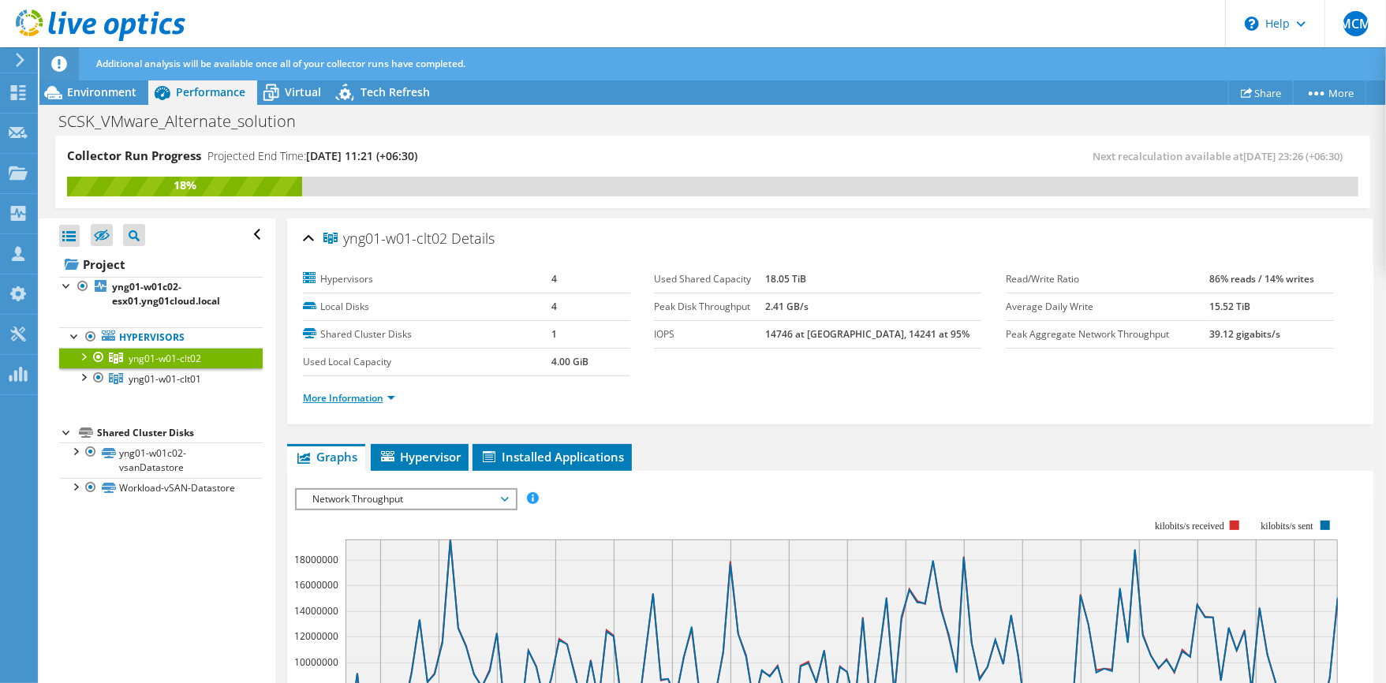
click at [357, 401] on link "More Information" at bounding box center [349, 397] width 92 height 13
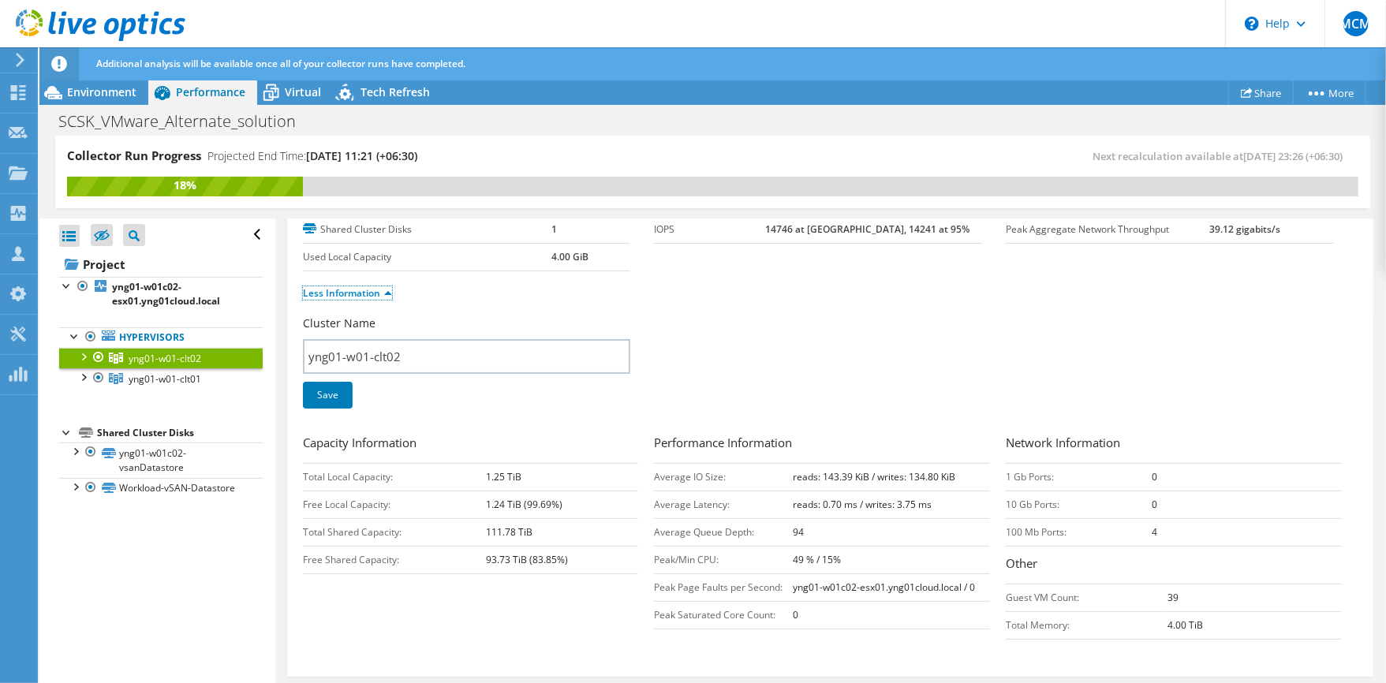
scroll to position [316, 0]
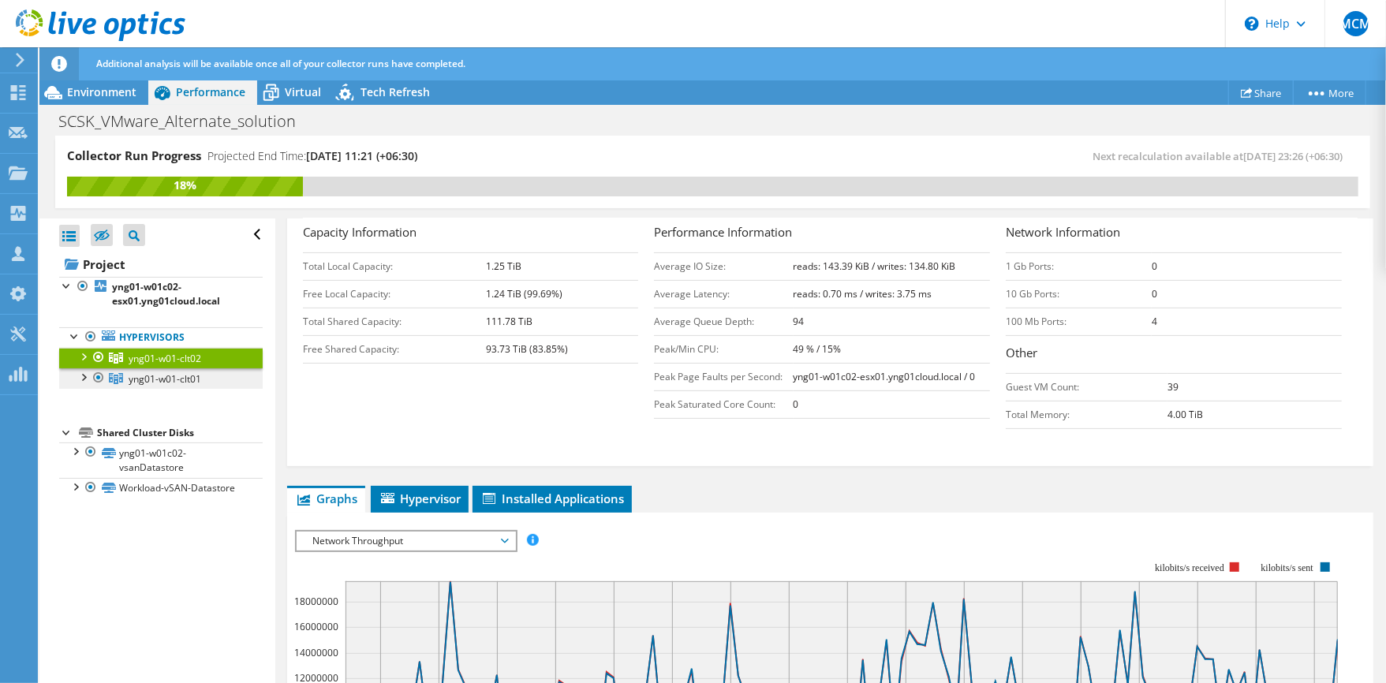
click at [181, 386] on span "yng01-w01-clt01" at bounding box center [165, 378] width 73 height 13
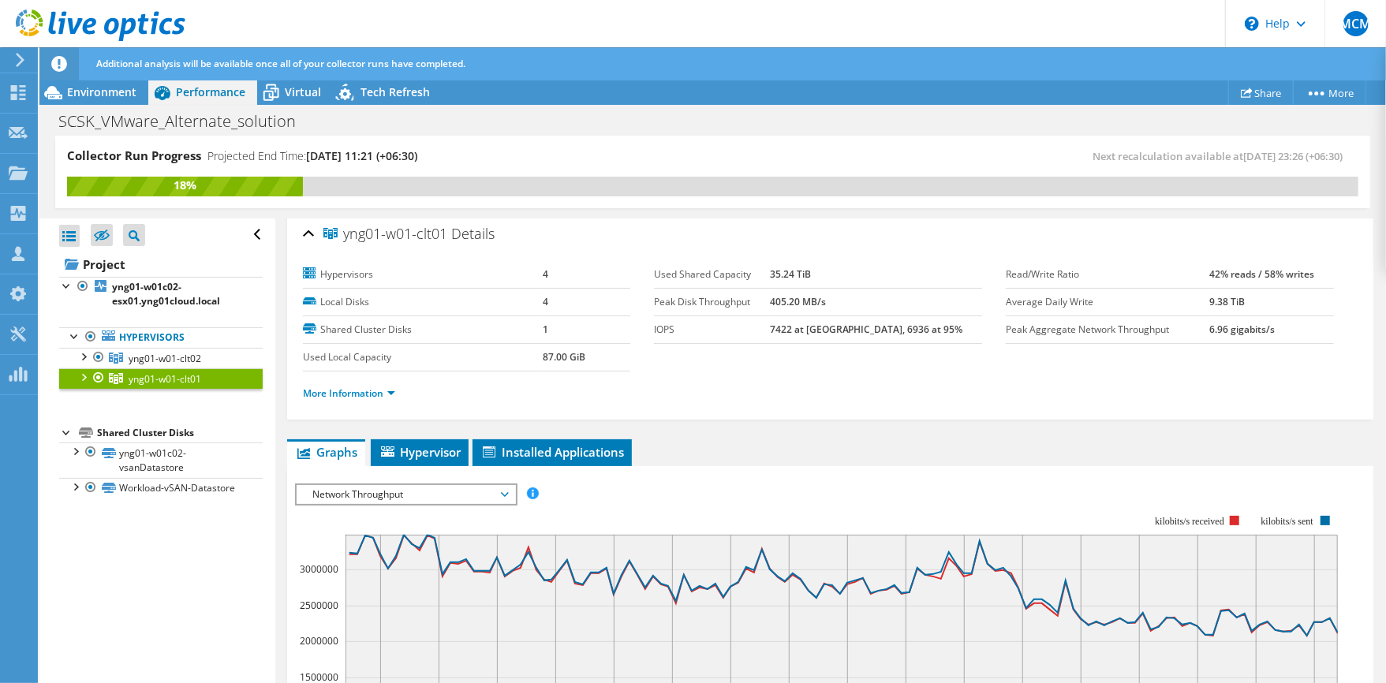
scroll to position [0, 0]
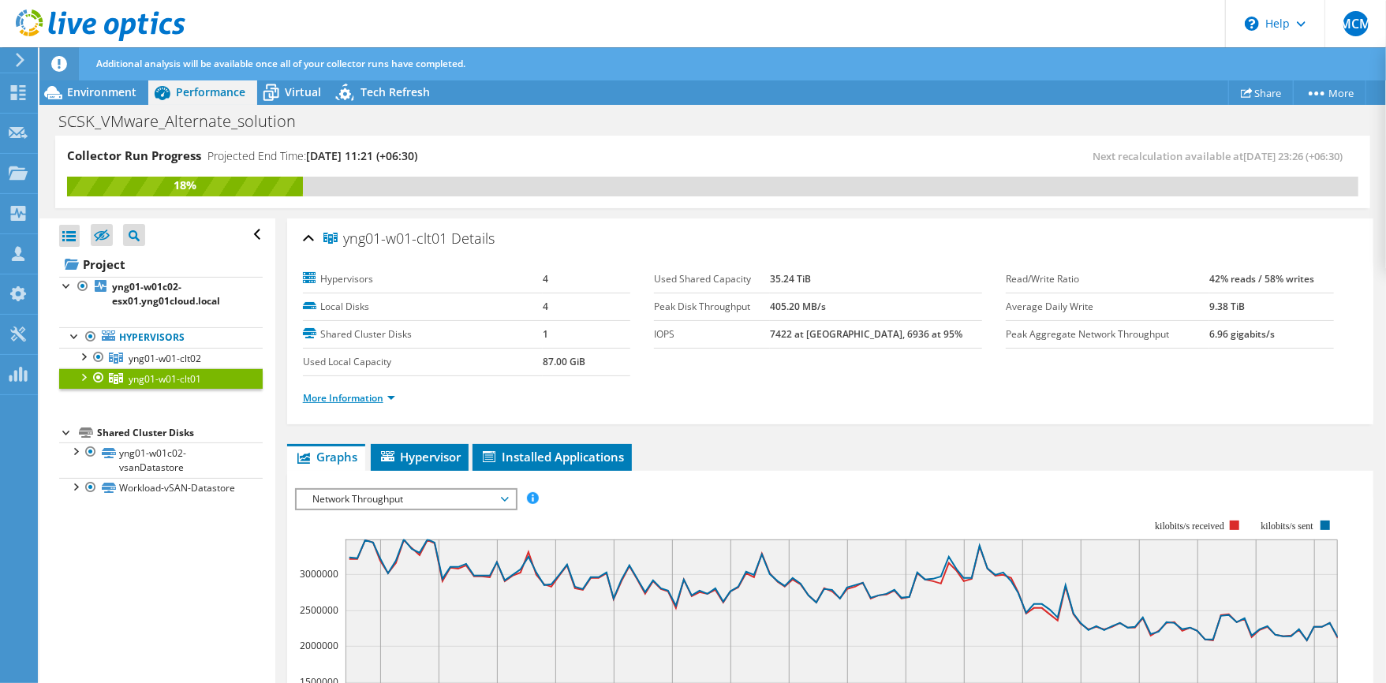
click at [344, 401] on link "More Information" at bounding box center [349, 397] width 92 height 13
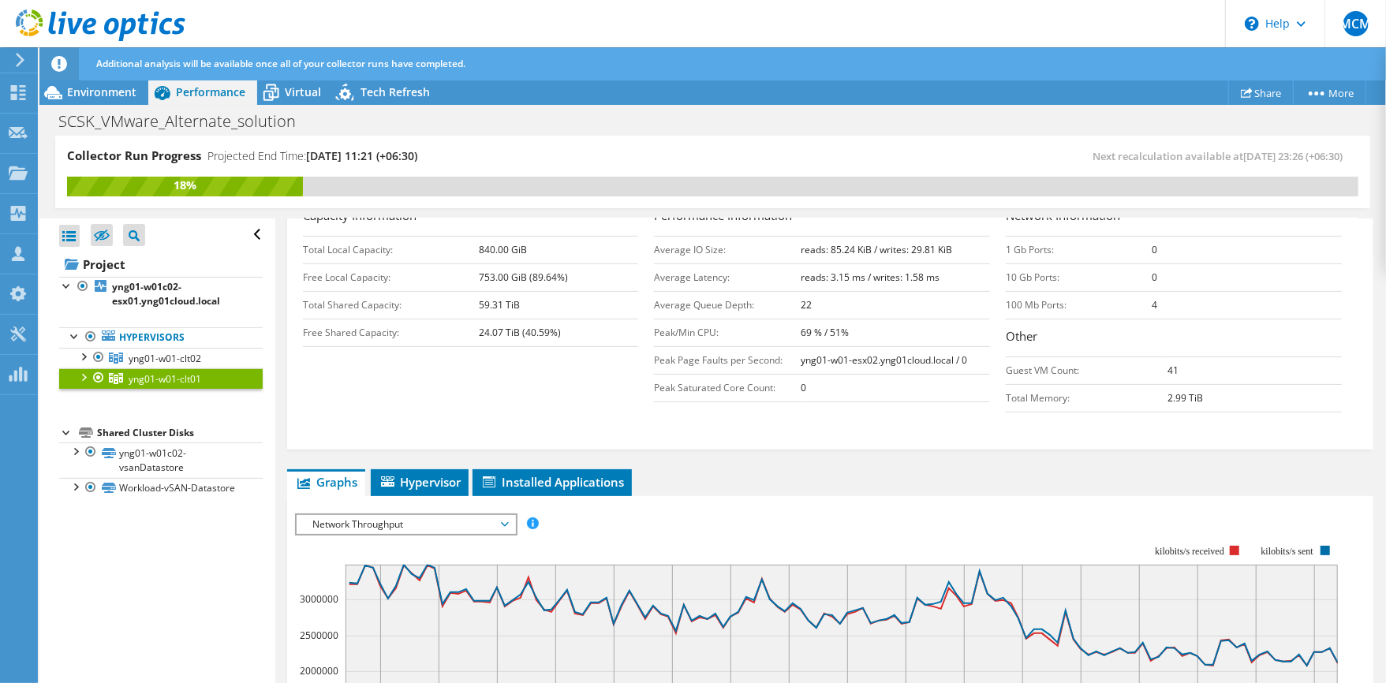
scroll to position [526, 0]
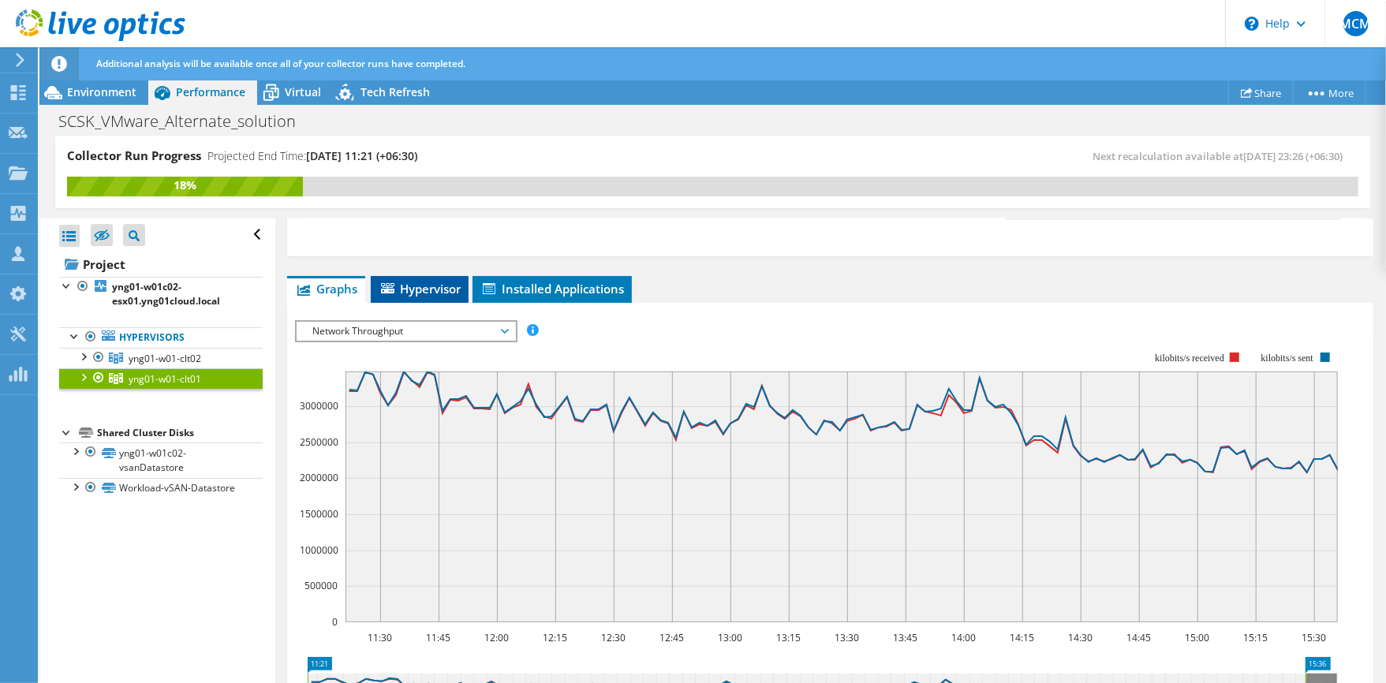
click at [440, 287] on span "Hypervisor" at bounding box center [420, 289] width 82 height 16
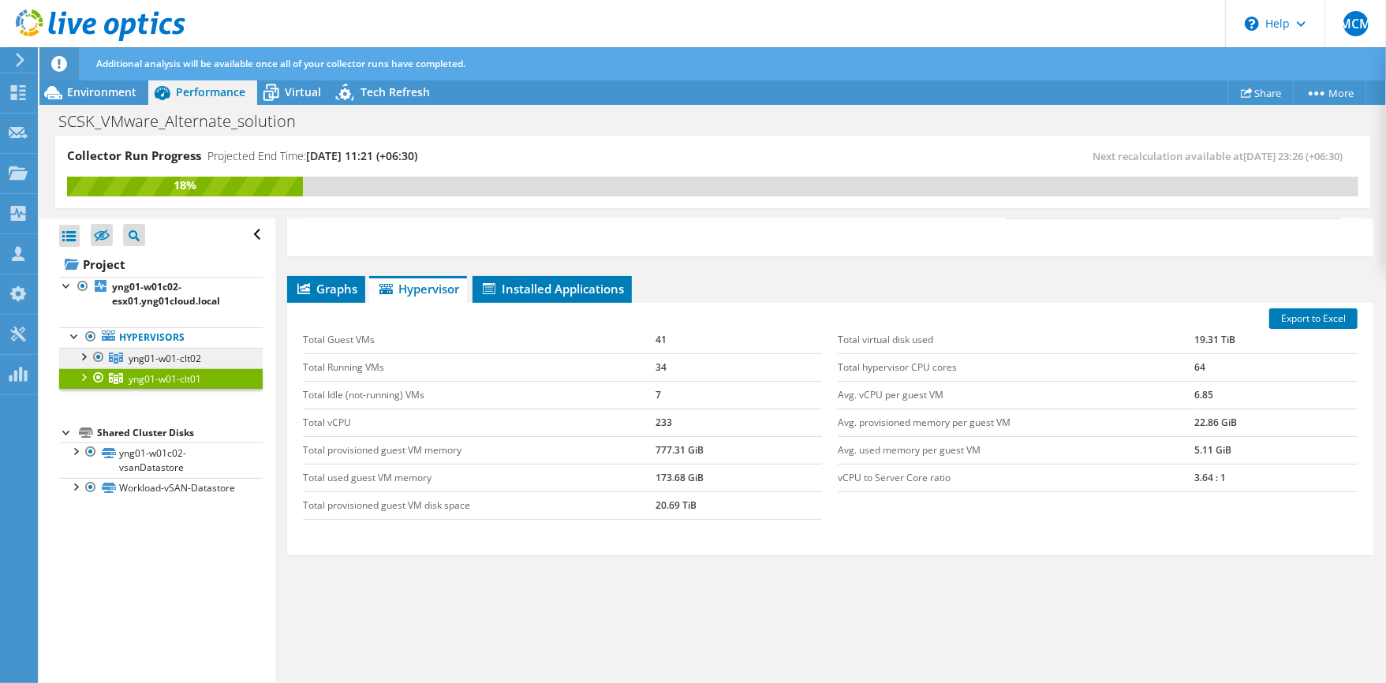
click at [149, 361] on span "yng01-w01-clt02" at bounding box center [165, 358] width 73 height 13
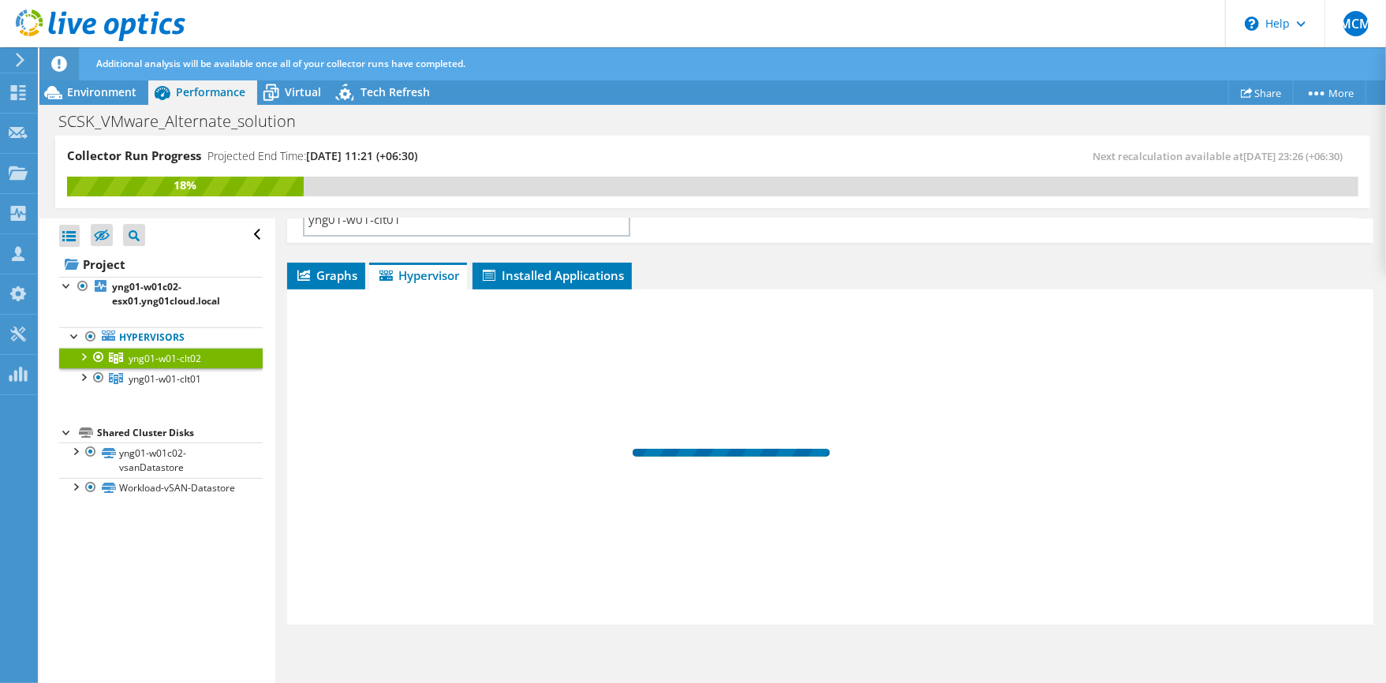
scroll to position [181, 0]
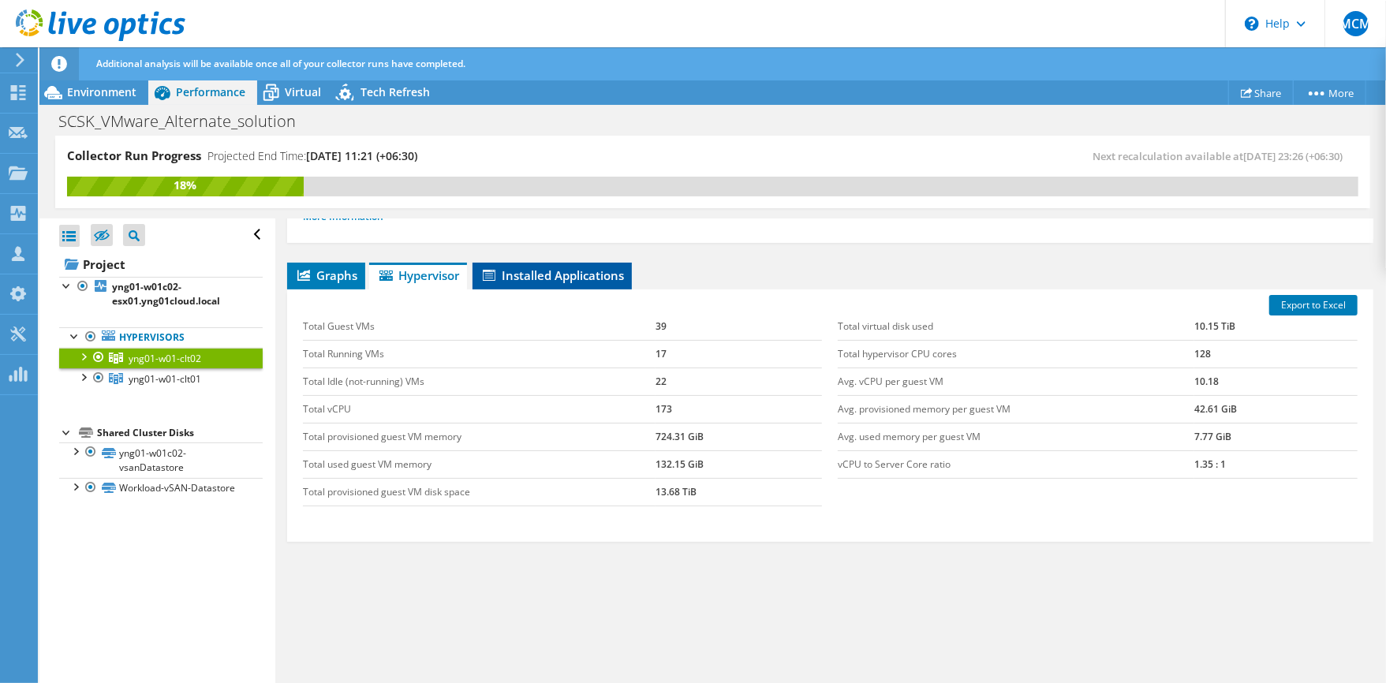
click at [587, 275] on span "Installed Applications" at bounding box center [553, 275] width 144 height 16
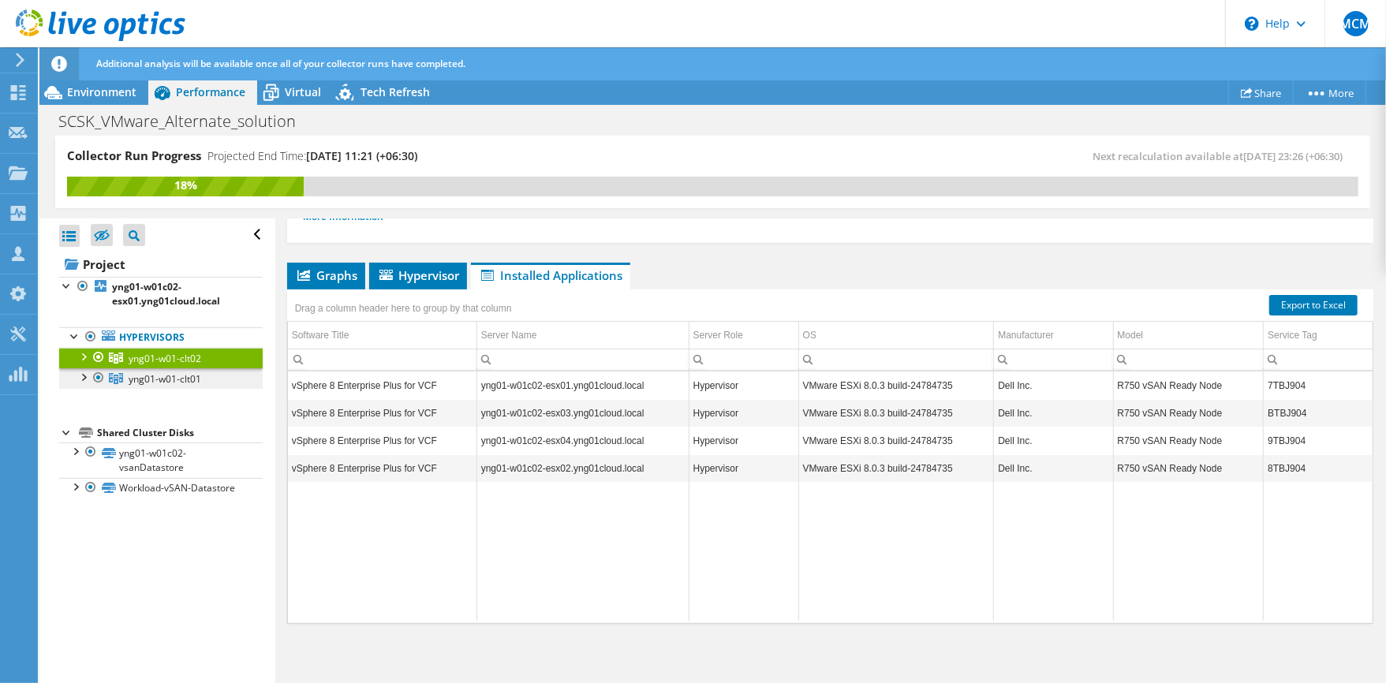
click at [166, 382] on span "yng01-w01-clt01" at bounding box center [165, 378] width 73 height 13
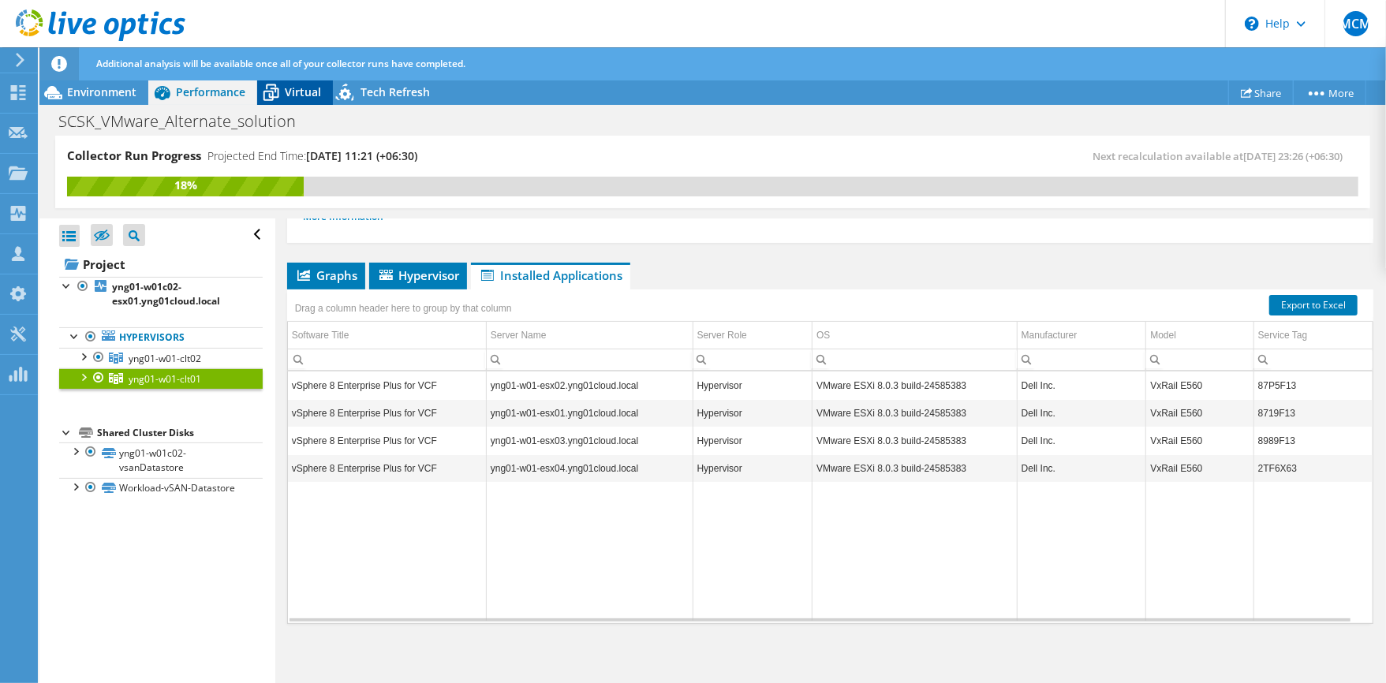
click at [272, 106] on icon at bounding box center [271, 93] width 28 height 28
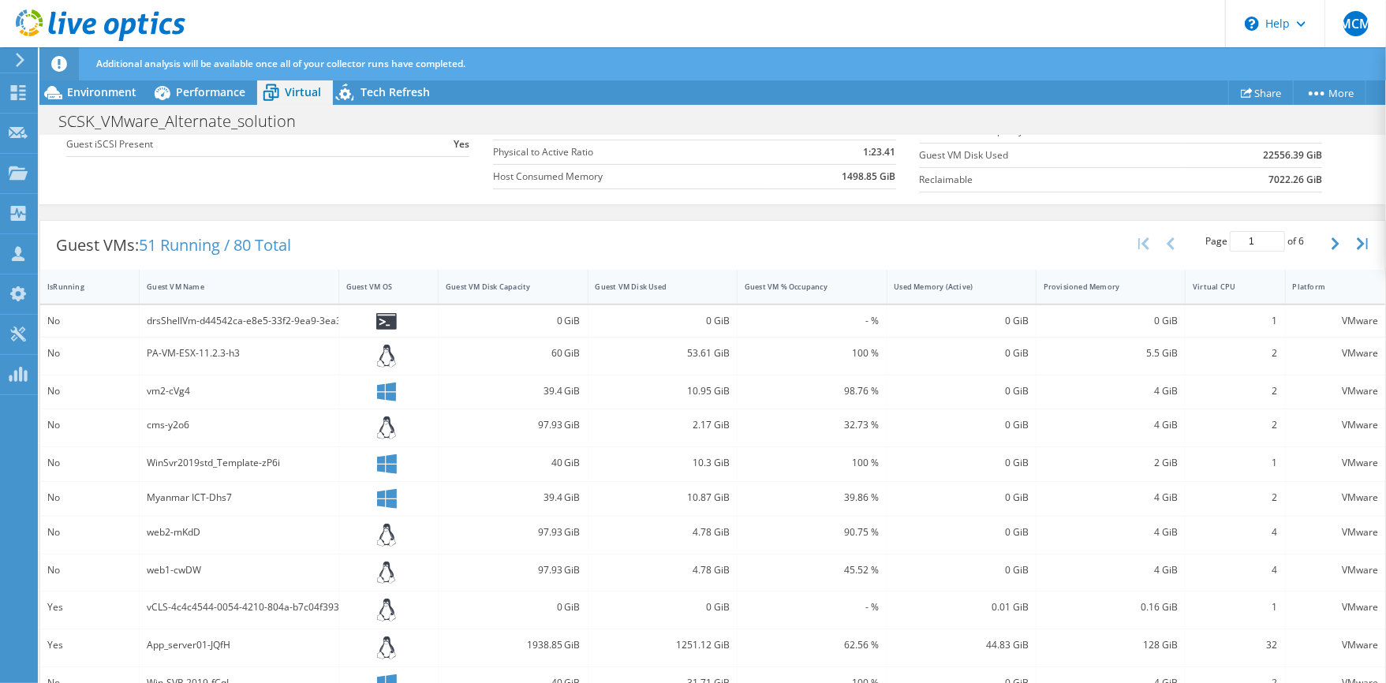
scroll to position [316, 0]
click at [206, 467] on div "WinSvr2019std_Template-zP6i" at bounding box center [239, 461] width 185 height 17
click at [543, 490] on div "39.4 GiB" at bounding box center [513, 496] width 134 height 17
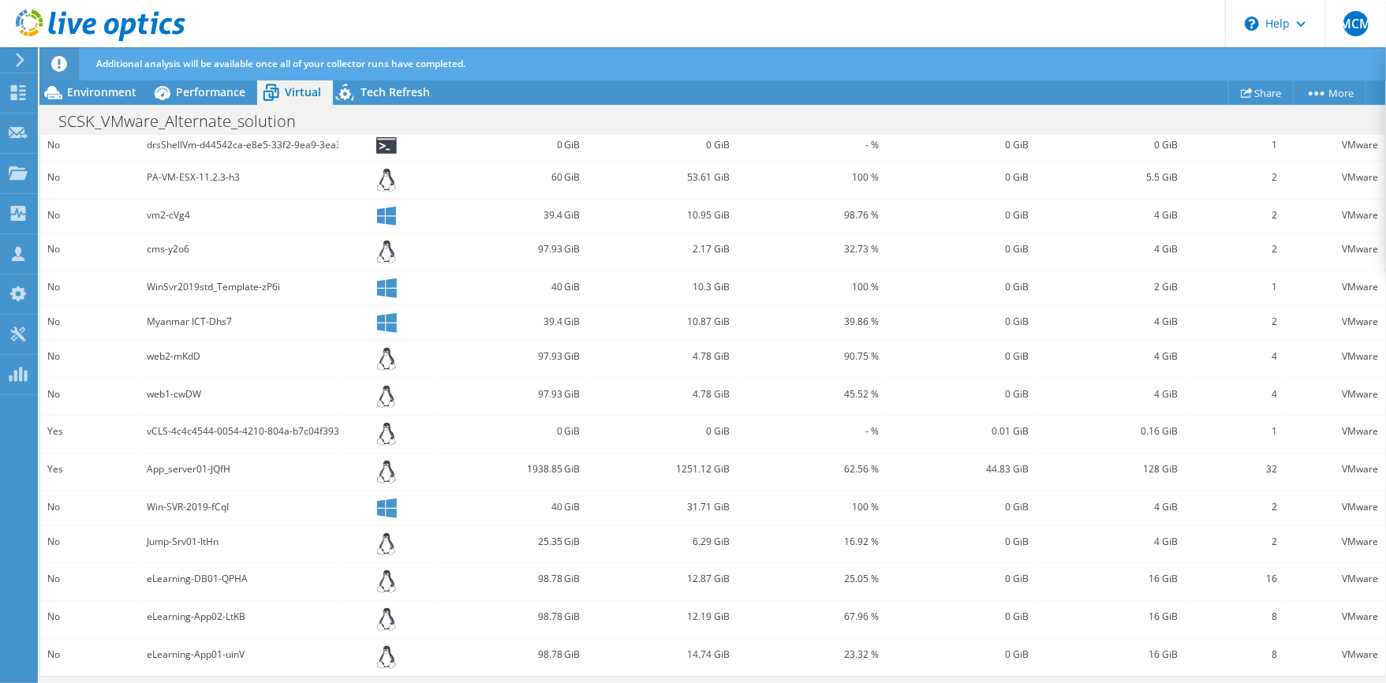
scroll to position [73, 0]
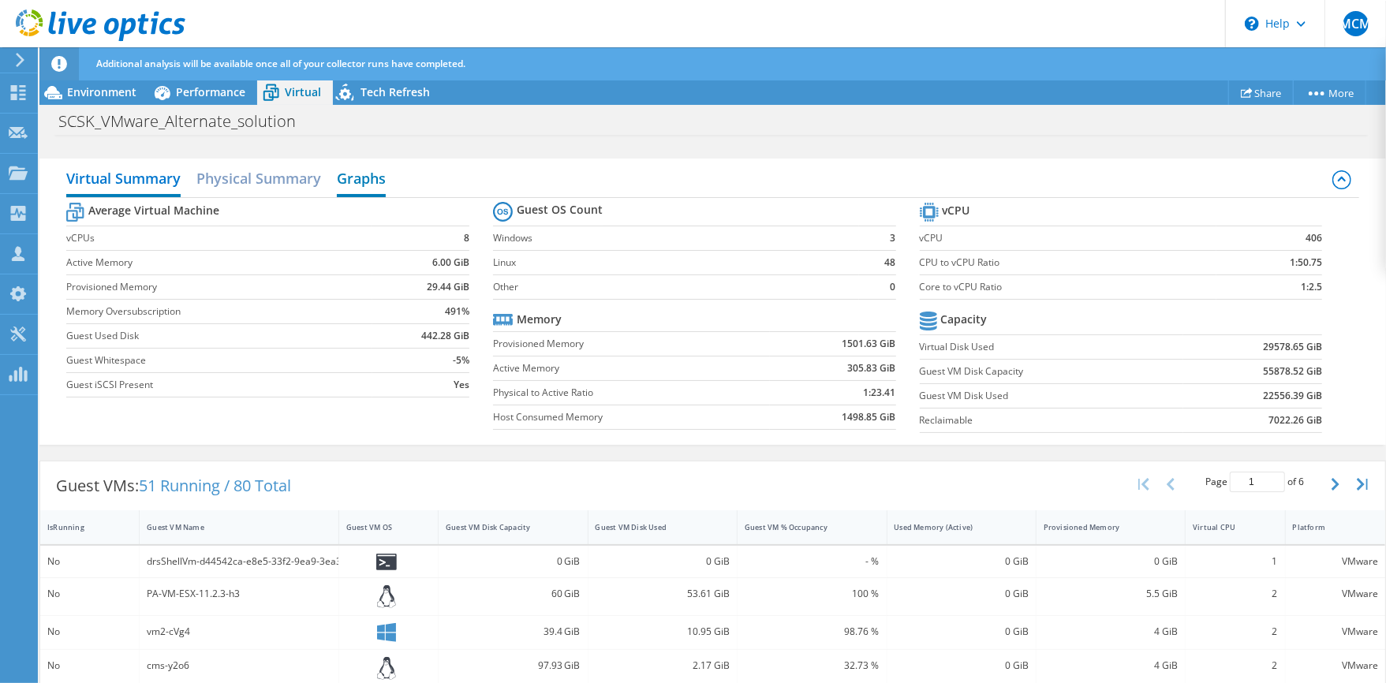
click at [364, 170] on h2 "Graphs" at bounding box center [361, 180] width 49 height 35
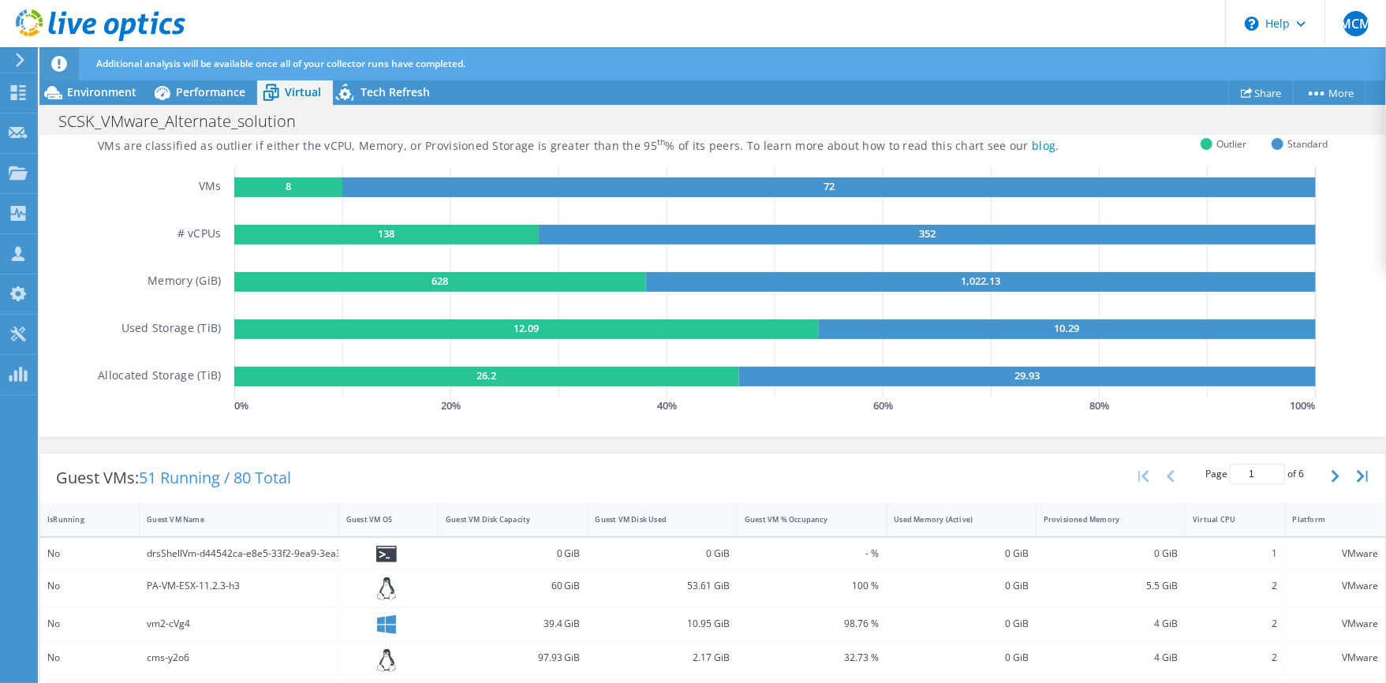
scroll to position [0, 0]
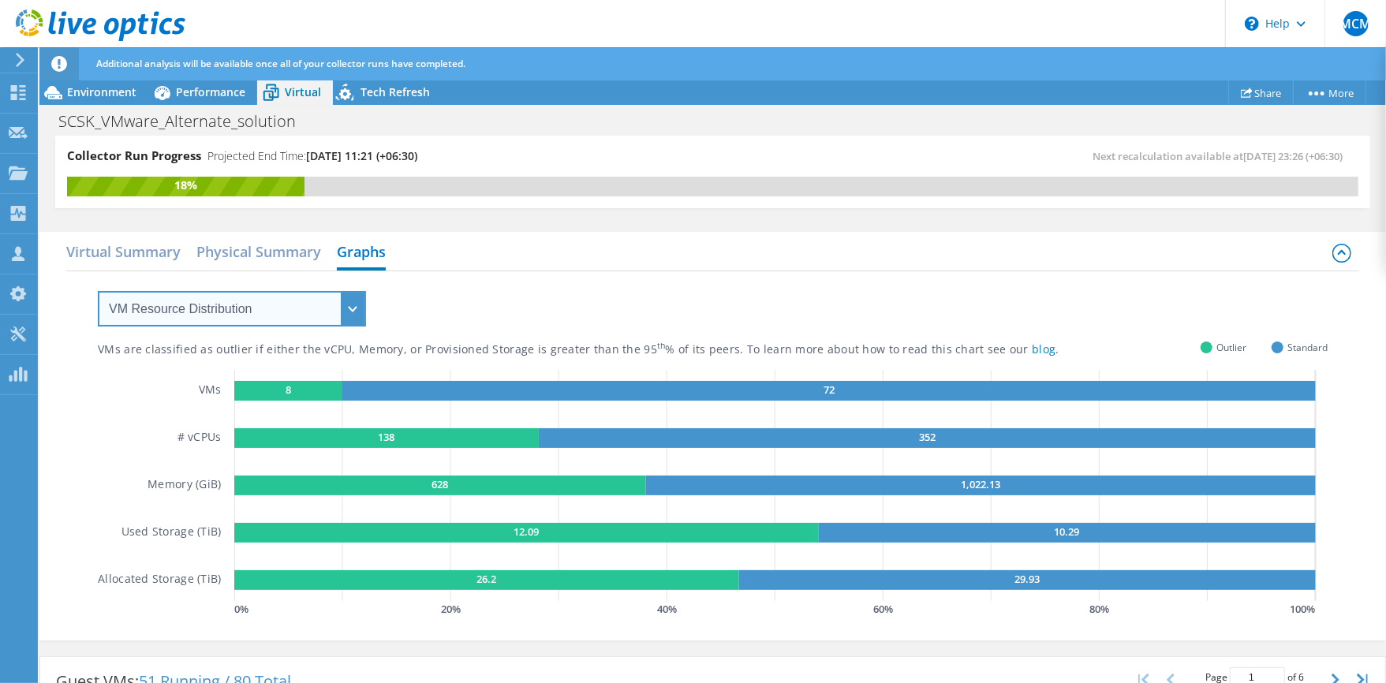
click at [287, 304] on select "VM Resource Distribution Provisioning Contrast Over Provisioning" at bounding box center [232, 309] width 268 height 36
click at [554, 304] on div "VMs are classified as outlier if either the vCPU, Memory, or Provisioned Storag…" at bounding box center [713, 446] width 1230 height 350
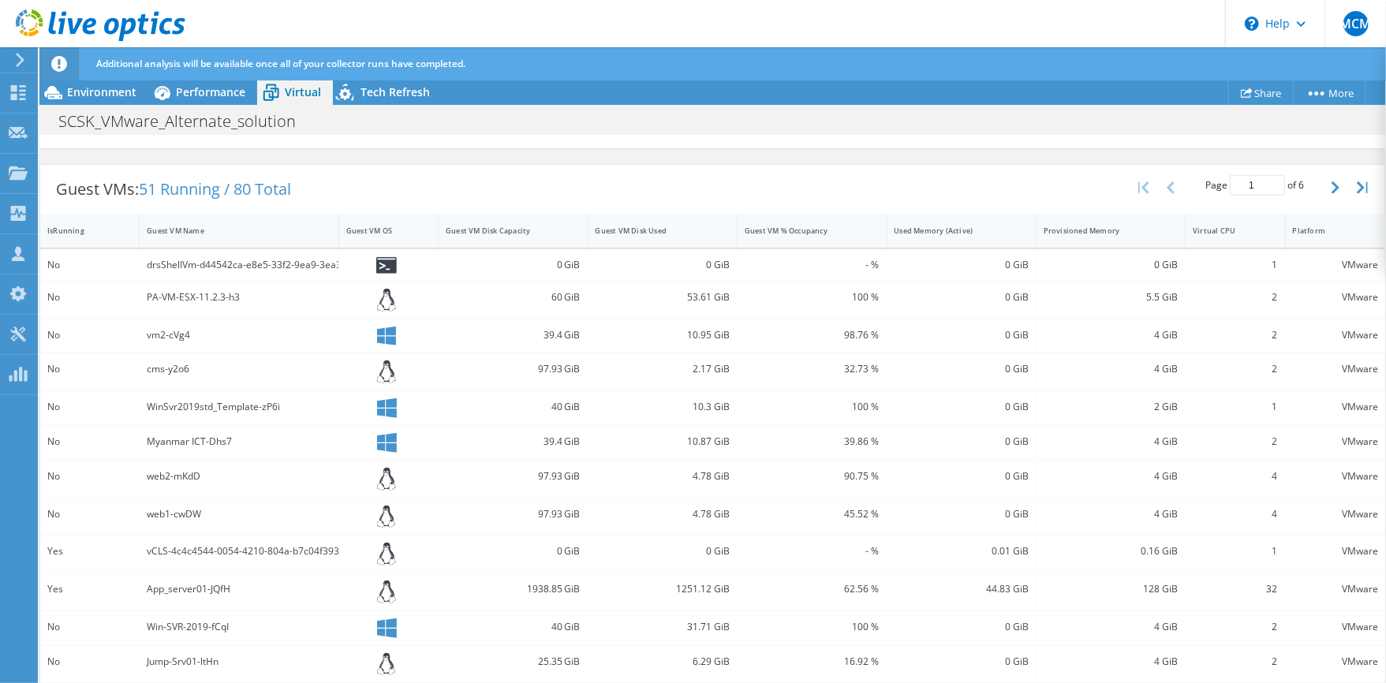
scroll to position [404, 0]
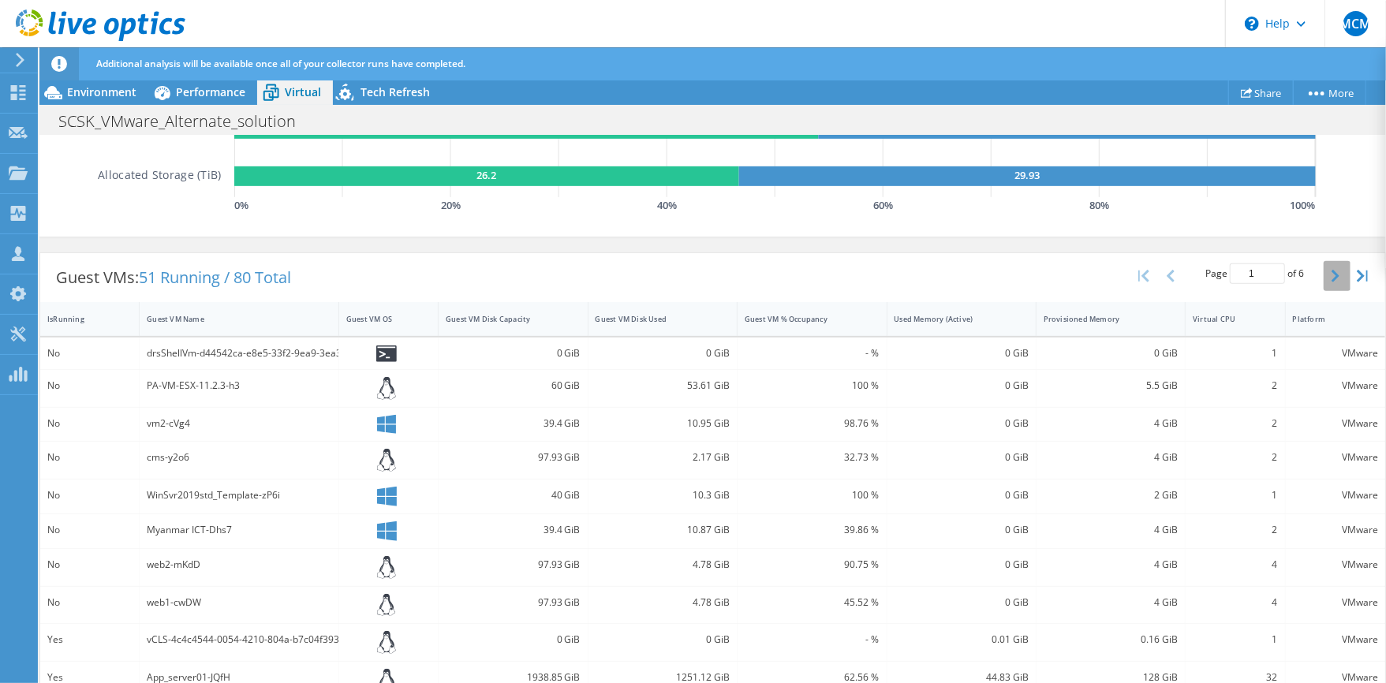
click at [1324, 275] on button "button" at bounding box center [1337, 276] width 27 height 30
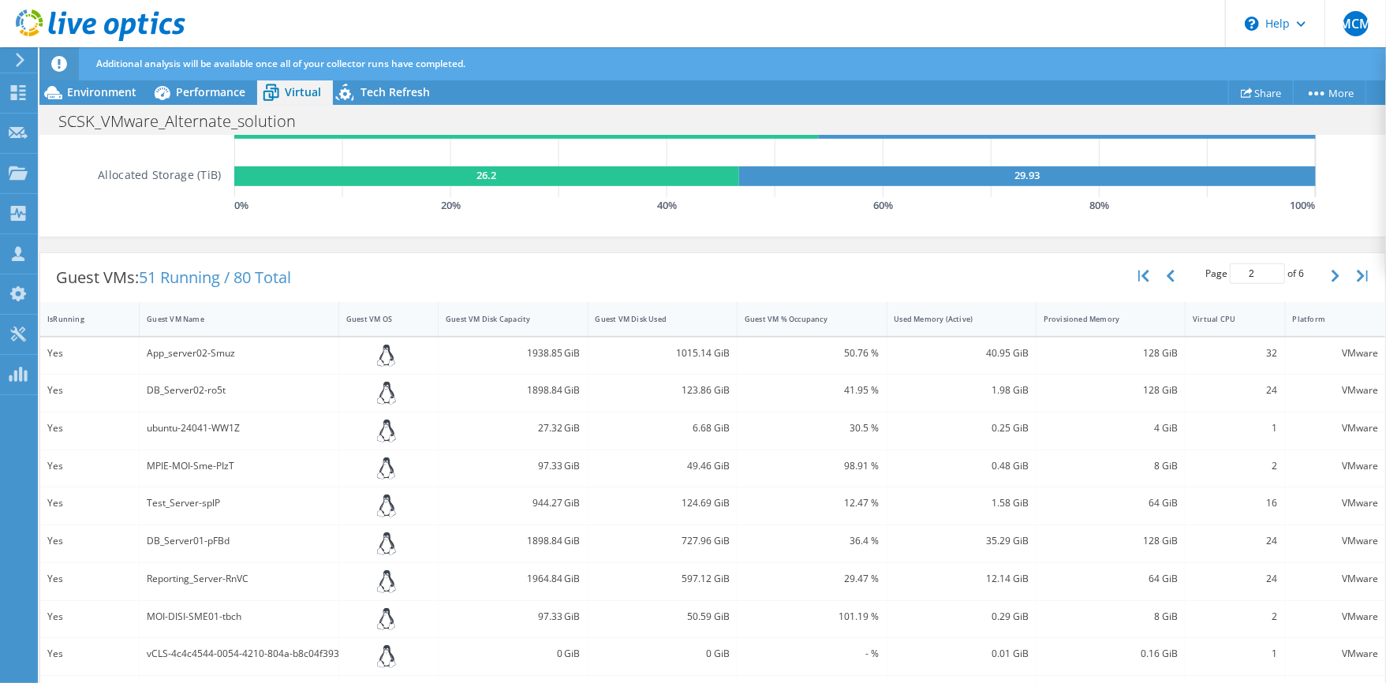
click at [1307, 279] on div "Page 2 of 6 5 rows 10 rows 20 rows 25 rows 50 rows 100 rows" at bounding box center [1255, 276] width 138 height 30
click at [1326, 276] on button "button" at bounding box center [1337, 276] width 27 height 30
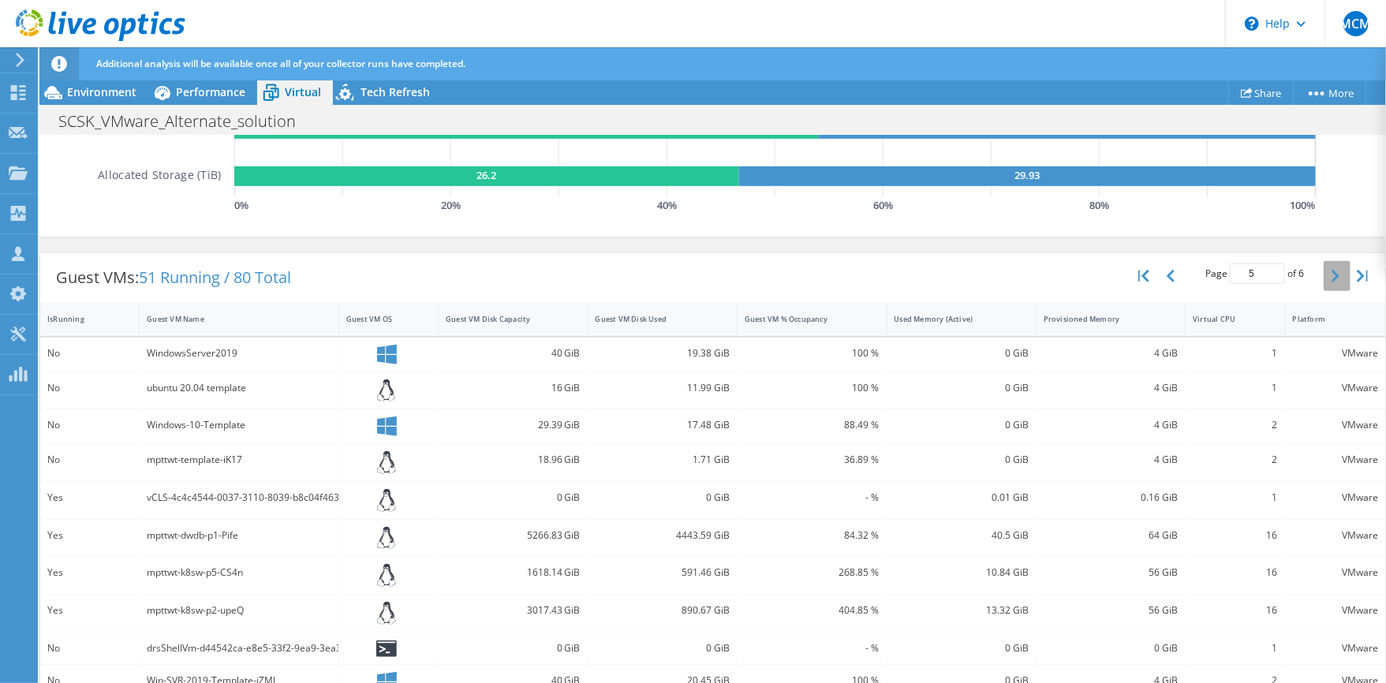
click at [1326, 276] on button "button" at bounding box center [1337, 276] width 27 height 30
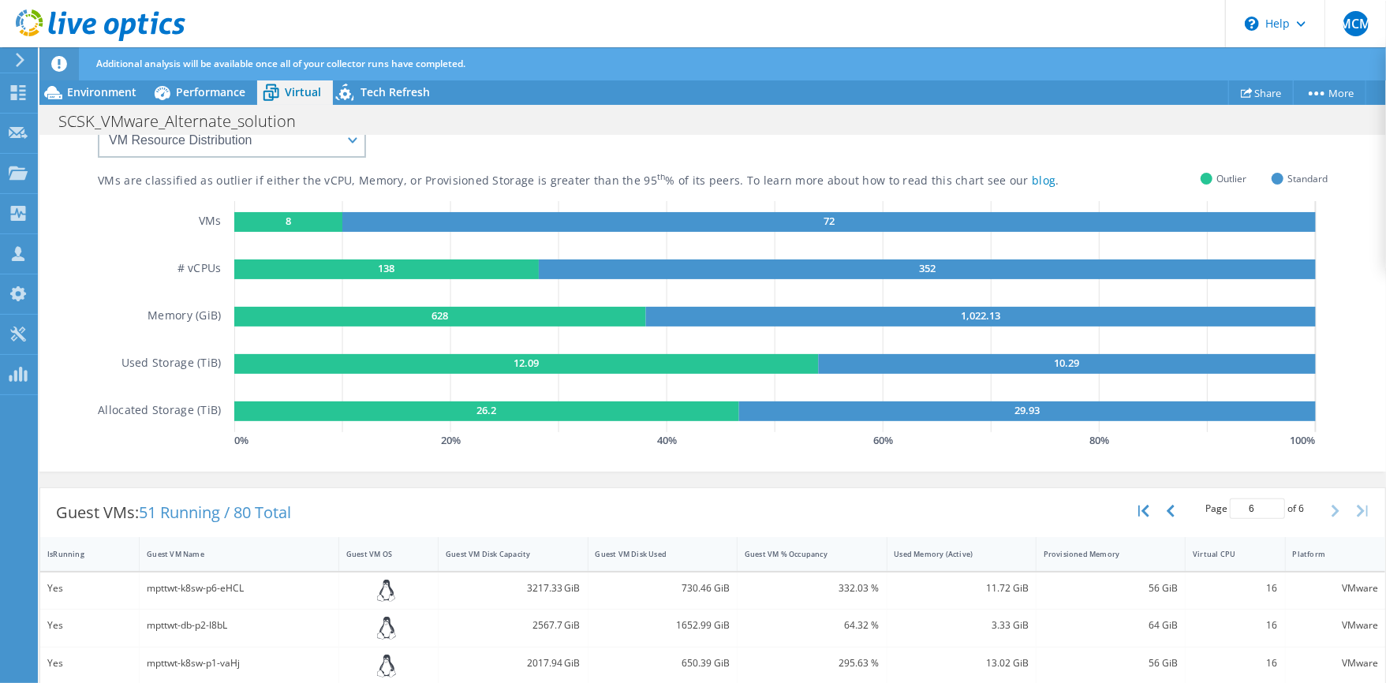
scroll to position [147, 0]
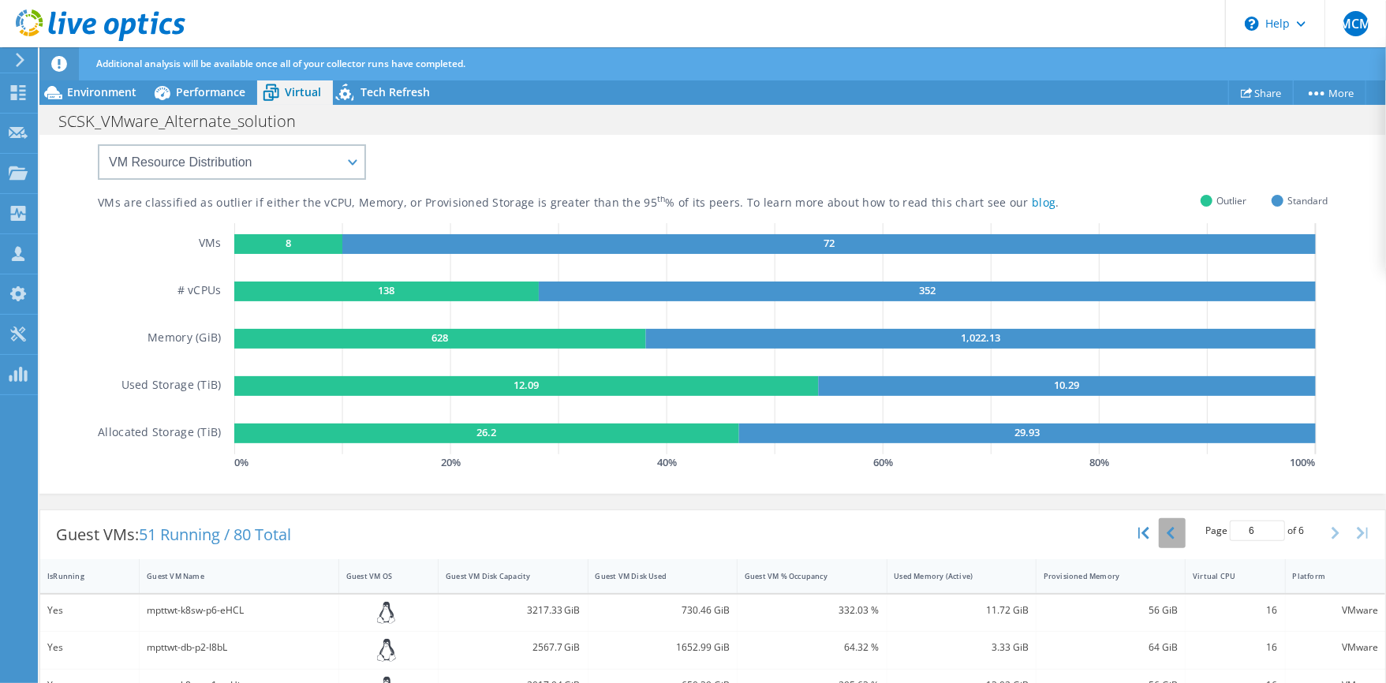
click at [1165, 533] on button "button" at bounding box center [1172, 533] width 27 height 30
type input "5"
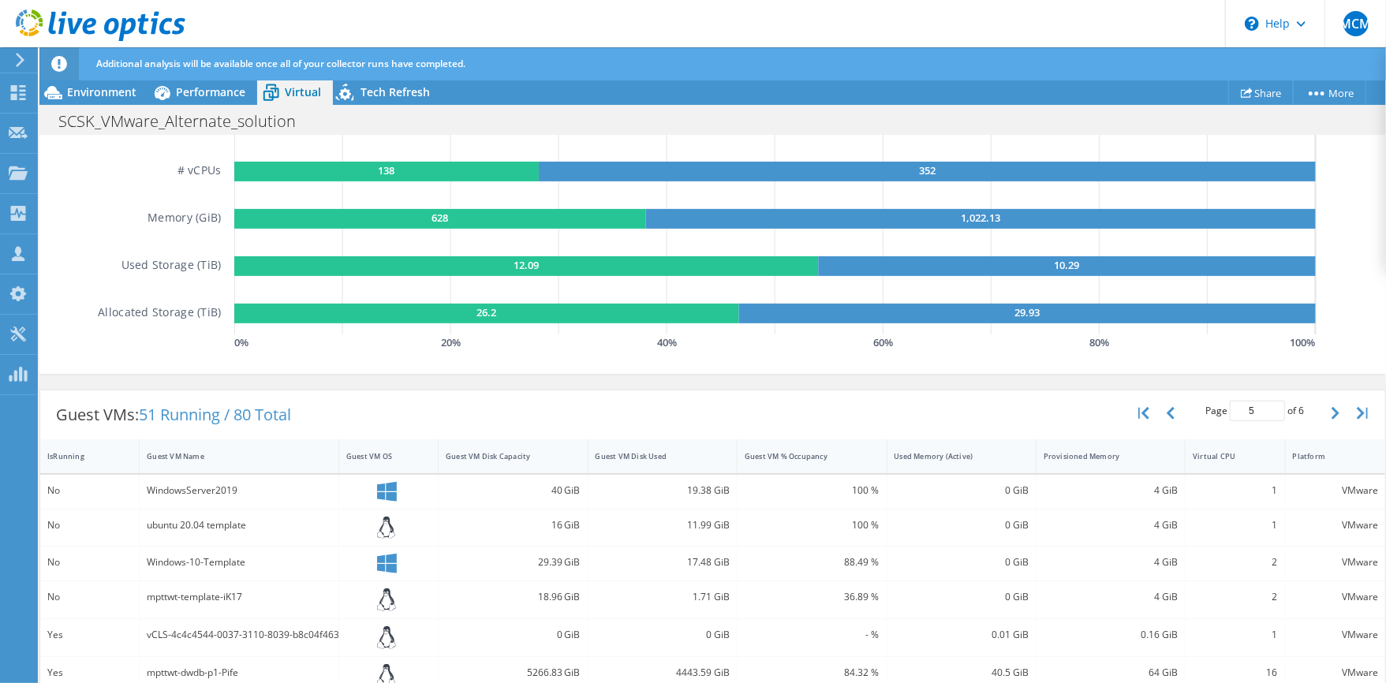
scroll to position [196, 0]
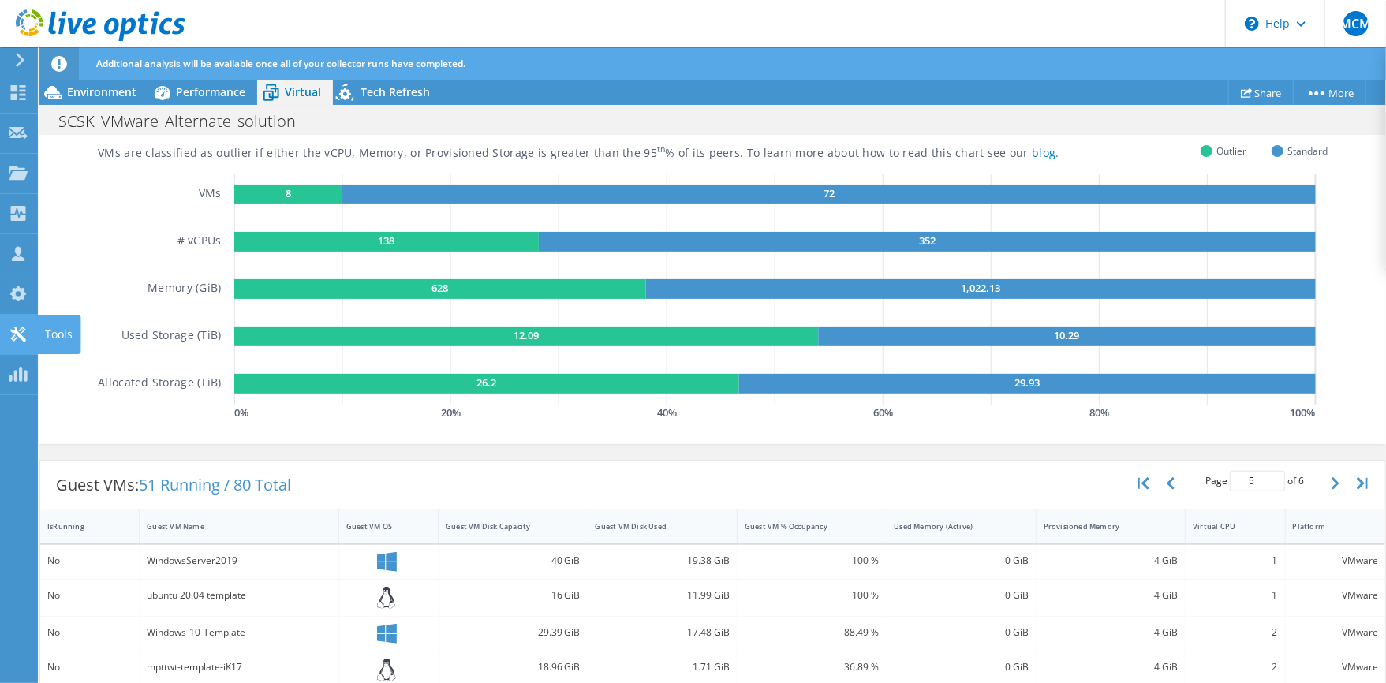
click at [19, 330] on use at bounding box center [17, 334] width 15 height 15
